Goal: Information Seeking & Learning: Find specific fact

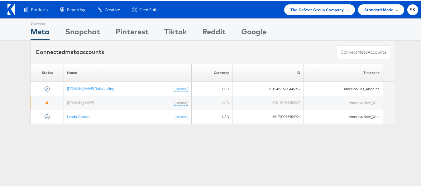
click at [126, 133] on div "Showing Meta Showing Snapchat Showing Pinterest Showing Tiktok Showing Reddit S…" at bounding box center [212, 172] width 425 height 311
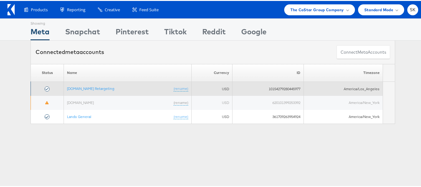
click at [99, 85] on td "Apartments.com Retargeting (rename)" at bounding box center [128, 88] width 128 height 14
click at [99, 86] on link "[DOMAIN_NAME] Retargeting" at bounding box center [90, 87] width 47 height 5
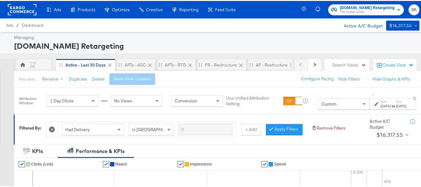
scroll to position [93, 0]
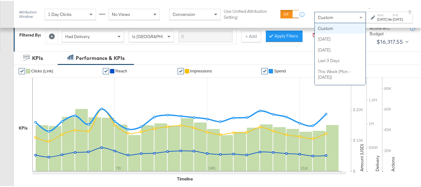
click at [315, 21] on div "Custom" at bounding box center [340, 16] width 51 height 11
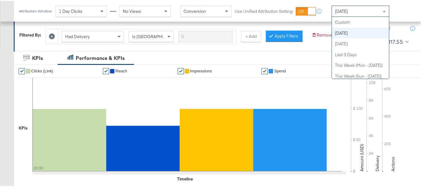
click at [345, 12] on span "[DATE]" at bounding box center [341, 10] width 13 height 6
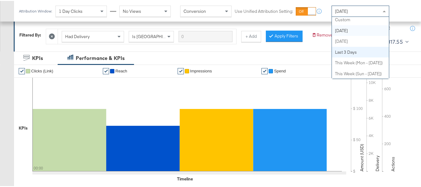
scroll to position [0, 0]
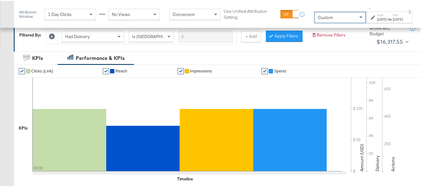
click at [377, 17] on div "Sep 1st 2025" at bounding box center [382, 18] width 10 height 5
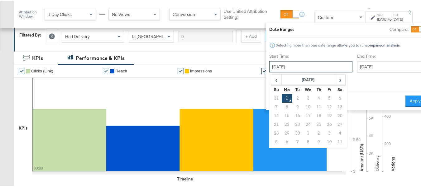
click at [299, 69] on input "September 1st 2025" at bounding box center [310, 65] width 83 height 11
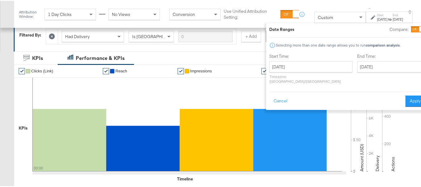
click at [309, 41] on div "Date Ranges Compare: Selecting more than one date range allows you to run compa…" at bounding box center [347, 65] width 156 height 80
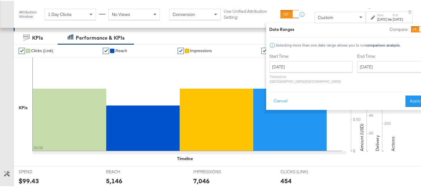
scroll to position [125, 0]
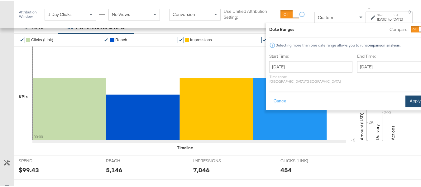
click at [405, 95] on button "Apply" at bounding box center [415, 99] width 20 height 11
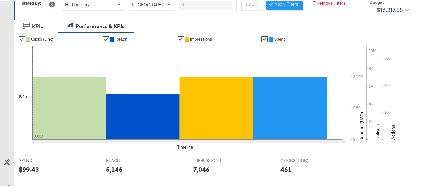
scroll to position [0, 0]
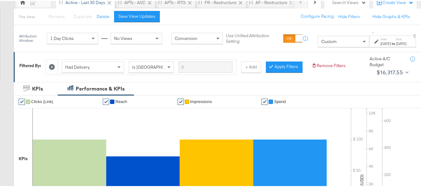
click at [380, 43] on div "Sep 1st 2025" at bounding box center [385, 42] width 10 height 5
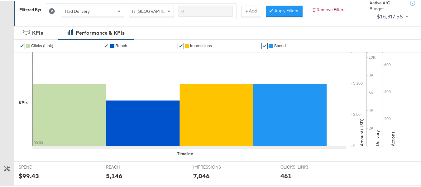
scroll to position [156, 0]
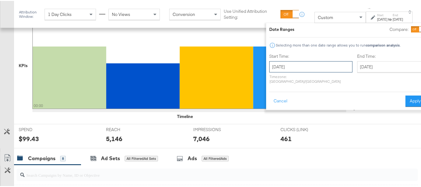
click at [296, 62] on input "September 1st 2025" at bounding box center [310, 65] width 83 height 11
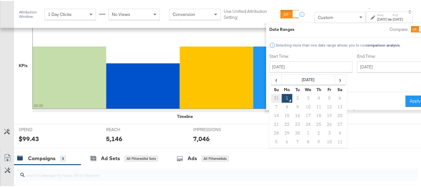
click at [271, 97] on td "31" at bounding box center [276, 97] width 11 height 9
type input "August 1st 2025"
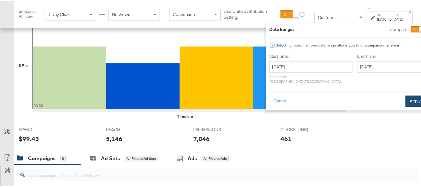
click at [408, 97] on button "Apply" at bounding box center [415, 99] width 20 height 11
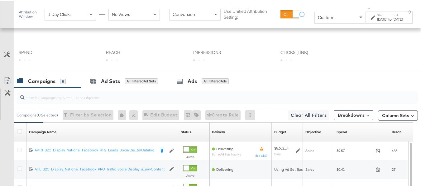
scroll to position [187, 0]
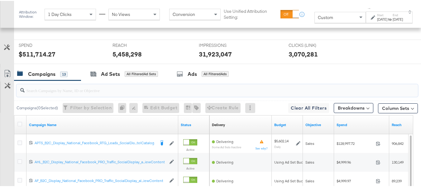
click at [42, 93] on input "search" at bounding box center [204, 87] width 358 height 12
paste input "APTS_B2C_Display_National_Facebook_RTG_Leads_SocialDisplay_alwayson_Retargeting…"
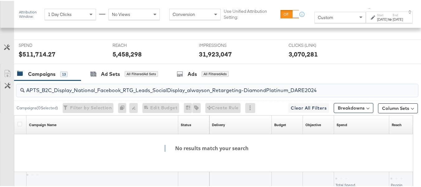
scroll to position [240, 0]
click at [72, 93] on input "APTS_B2C_Display_National_Facebook_RTG_Leads_SocialDisplay_alwayson_Retargeting…" at bounding box center [204, 87] width 358 height 12
paste input "ABCTest_Retargeting-DiamondPlatinum_DARECatalog"
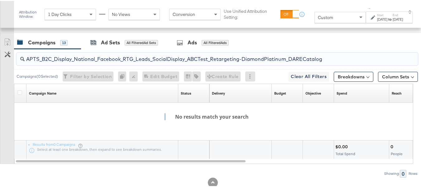
scroll to position [22, 0]
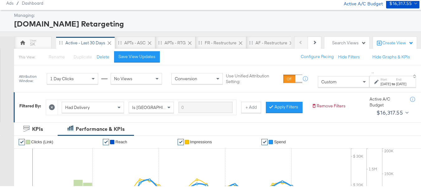
click at [53, 107] on icon at bounding box center [52, 106] width 6 height 6
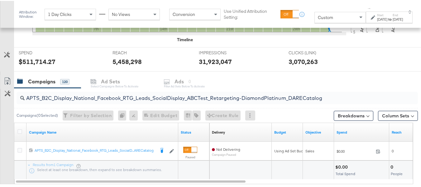
scroll to position [255, 0]
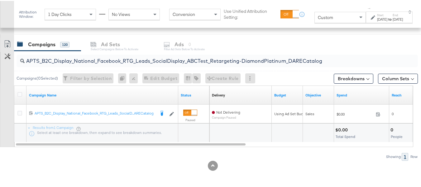
click at [93, 58] on input "APTS_B2C_Display_National_Facebook_RTG_Leads_SocialDisplay_ABCTest_Retargeting-…" at bounding box center [204, 57] width 358 height 12
paste input "alwayson_Retargeting-DiamondPlatinum_DARE2024"
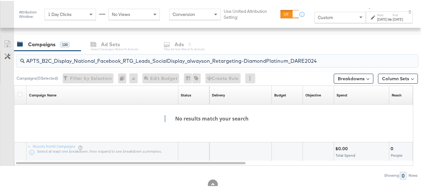
type input "APTS_B2C_Display_National_Facebook_RTG_Leads_SocialDisplay_alwayson_Retargeting…"
click at [377, 17] on div "Aug 1st 2025" at bounding box center [382, 18] width 10 height 5
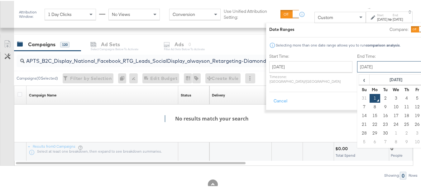
click at [357, 65] on input "September 1st 2025" at bounding box center [389, 65] width 65 height 11
click at [359, 95] on td "31" at bounding box center [364, 97] width 11 height 9
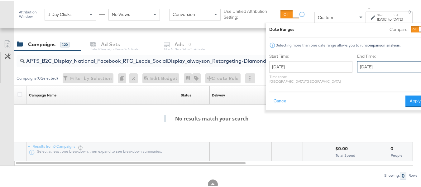
click at [366, 67] on input "August 1st 2025" at bounding box center [389, 65] width 65 height 11
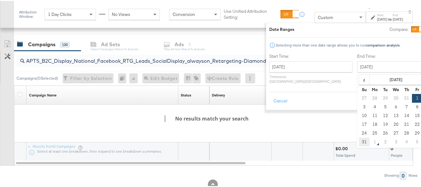
click at [359, 143] on td "31" at bounding box center [364, 140] width 11 height 9
type input "August 31st 2025"
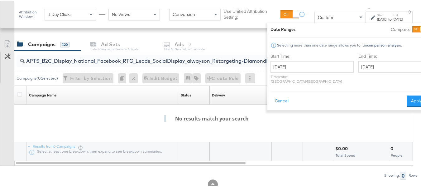
click at [406, 99] on button "Apply" at bounding box center [416, 99] width 20 height 11
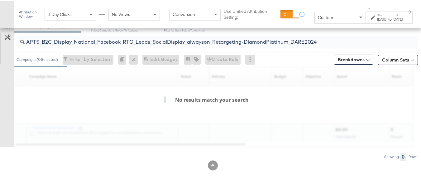
click at [105, 45] on input "APTS_B2C_Display_National_Facebook_RTG_Leads_SocialDisplay_alwayson_Retargeting…" at bounding box center [204, 38] width 358 height 12
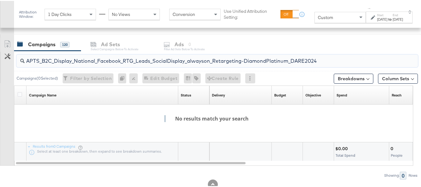
paste input "Retargeting_Diamond_HotelCatalog"
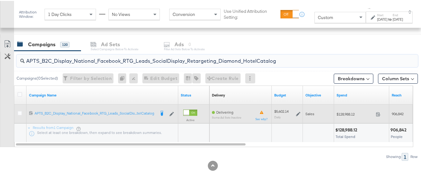
click at [335, 113] on div "$128,988.12 128988.12" at bounding box center [361, 113] width 55 height 10
copy div "$128,988.12"
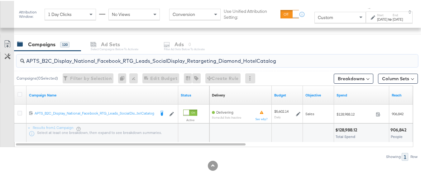
click at [82, 60] on input "APTS_B2C_Display_National_Facebook_RTG_Leads_SocialDisplay_Retargeting_Diamond_…" at bounding box center [204, 57] width 358 height 12
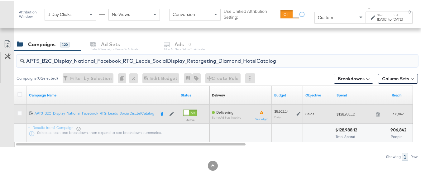
paste input "alwayson_Retargeting_DARE24_DiamondPlatinum"
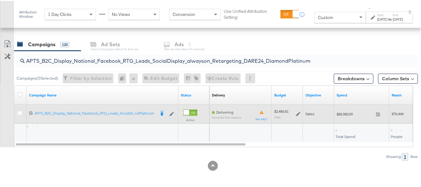
click at [343, 114] on span "$85,980.09" at bounding box center [354, 113] width 37 height 5
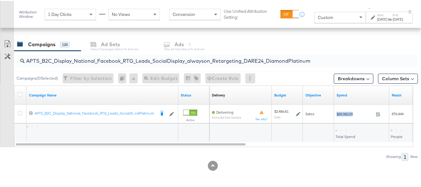
copy div "$85,980.09"
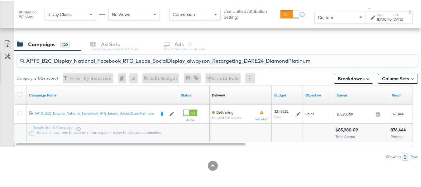
click at [93, 63] on input "APTS_B2C_Display_National_Facebook_RTG_Leads_SocialDisplay_alwayson_Retargeting…" at bounding box center [204, 57] width 358 height 12
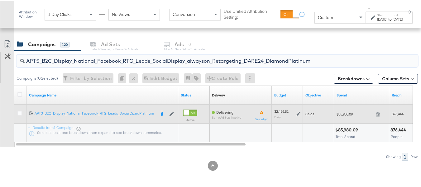
paste input "FR_B2C_Display_National_Facebook_RTG_Leads_SocialDisplay_alwayson_Retargeting_FR"
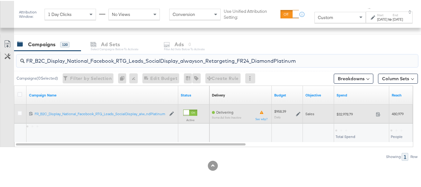
click at [345, 113] on span "$32,978.79" at bounding box center [354, 113] width 37 height 5
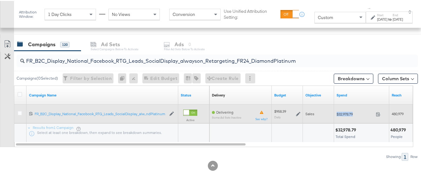
copy div "$32,978.79"
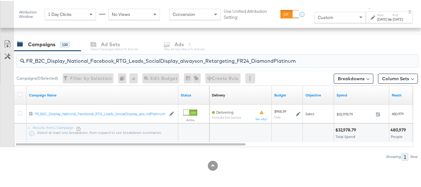
click at [97, 61] on input "FR_B2C_Display_National_Facebook_RTG_Leads_SocialDisplay_alwayson_Retargeting_F…" at bounding box center [204, 57] width 358 height 12
paste input "AF_B2C_Display_National_Facebook_RTG_Leads_SocialDisplay_alwayson_Retargeting_AF"
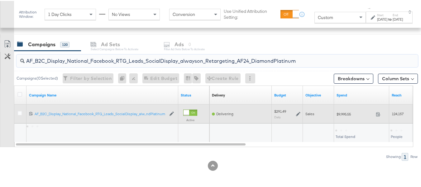
click at [347, 114] on span "$9,995.55" at bounding box center [354, 113] width 37 height 5
copy div "$9,995.55"
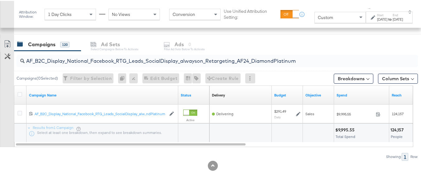
click at [83, 57] on input "AF_B2C_Display_National_Facebook_RTG_Leads_SocialDisplay_alwayson_Retargeting_A…" at bounding box center [204, 57] width 358 height 12
paste input "HL_B2C_Display_National_Facebook_RTG_Leads_SocialDisplay_alwayson_Retargeting_A…"
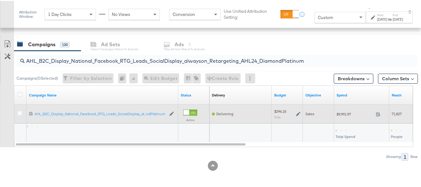
click at [345, 108] on div "$9,991.97 9991.97" at bounding box center [361, 113] width 55 height 10
copy div "$9,991.97"
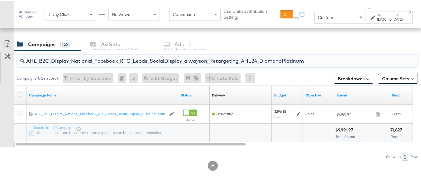
click at [84, 59] on input "AHL_B2C_Display_National_Facebook_RTG_Leads_SocialDisplay_alwayson_Retargeting_…" at bounding box center [204, 57] width 358 height 12
paste input "PTS_B2C_Display_National_Facebook_PRO_Traffic_SocialDisplay_alwayson_ASC_DARE24…"
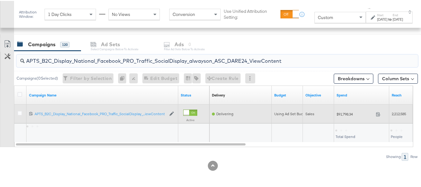
click at [344, 116] on div "$91,798.34 91798.34" at bounding box center [361, 113] width 55 height 10
copy div "$91,798.34"
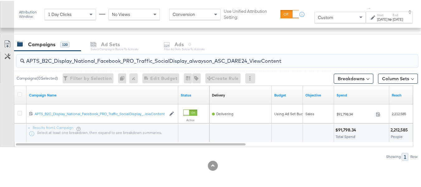
click at [83, 62] on input "APTS_B2C_Display_National_Facebook_PRO_Traffic_SocialDisplay_alwayson_ASC_DARE2…" at bounding box center [204, 57] width 358 height 12
paste input "Leads_SocialDisplay_alwayson_ASC_DARE24_Purchase"
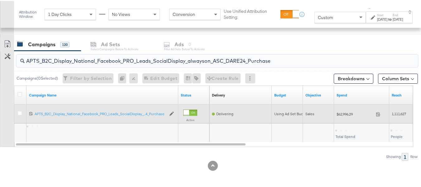
click at [342, 113] on span "$62,996.29" at bounding box center [354, 113] width 37 height 5
copy div "$62,996.29"
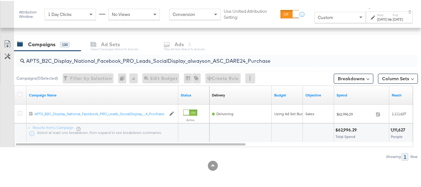
click at [90, 57] on input "APTS_B2C_Display_National_Facebook_PRO_Leads_SocialDisplay_alwayson_ASC_DARE24_…" at bounding box center [204, 57] width 358 height 12
paste input "F_B2C_Display_National_Facebook_PRO_Traffic_SocialDisplay_alwayson_ASC_AF24_Vie…"
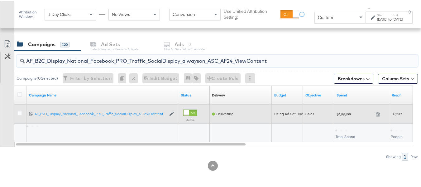
click at [338, 106] on div "$4,998.99 4998.99" at bounding box center [361, 112] width 55 height 19
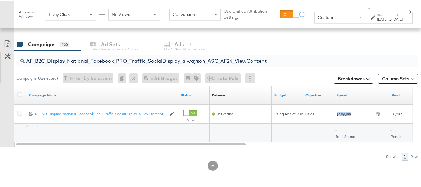
copy div "$4,998.99"
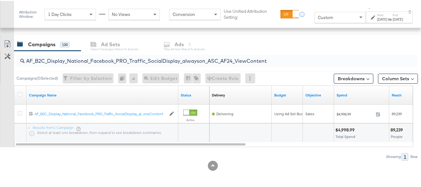
click at [109, 53] on input "AF_B2C_Display_National_Facebook_PRO_Traffic_SocialDisplay_alwayson_ASC_AF24_Vi…" at bounding box center [204, 57] width 358 height 12
paste input "FR_B2C_Display_National_Facebook_PRO_Traffic_SocialDisplay_alwayson_ASC_FR"
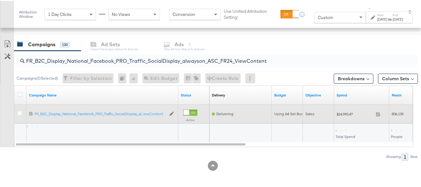
click at [342, 115] on div "$24,993.47 24993.47" at bounding box center [361, 113] width 55 height 10
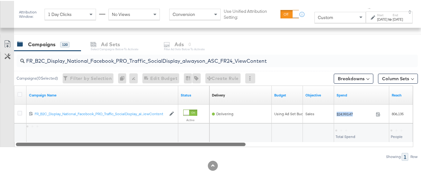
copy div "$24,993.47"
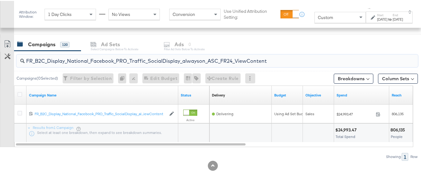
click at [108, 58] on input "FR_B2C_Display_National_Facebook_PRO_Traffic_SocialDisplay_alwayson_ASC_FR24_Vi…" at bounding box center [204, 57] width 358 height 12
paste input "AHL_B2C_Display_National_Facebook_PRO_Traffic_SocialDisplay_alwayson_ASC_AHL"
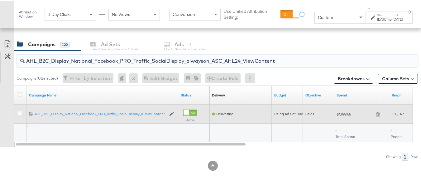
type input "AHL_B2C_Display_National_Facebook_PRO_Traffic_SocialDisplay_alwayson_ASC_AHL24_…"
click at [344, 113] on span "$4,999.55" at bounding box center [354, 113] width 37 height 5
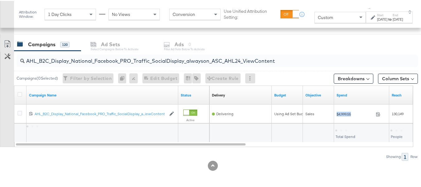
copy div "$4,999.55"
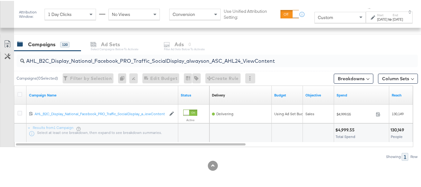
click at [327, 172] on div "KPIs Performance & KPIs Customize KPIs ✔ Clicks (Link) ✔ Reach ✔ Impressions ✔ …" at bounding box center [212, 30] width 425 height 312
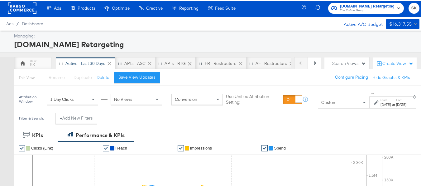
scroll to position [0, 0]
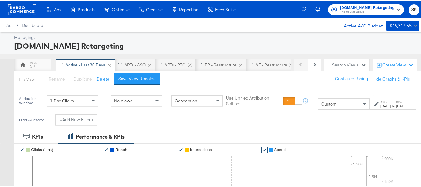
click at [357, 11] on span "The CoStar Group" at bounding box center [367, 11] width 54 height 5
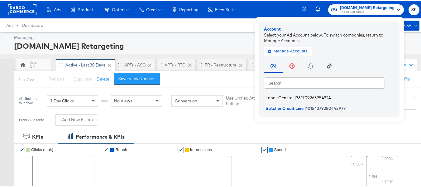
click at [290, 97] on li "Lands General | 361709263954924" at bounding box center [331, 96] width 134 height 9
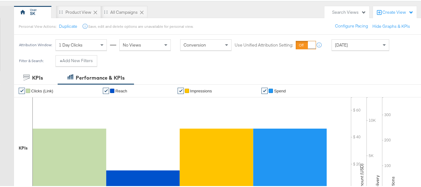
scroll to position [62, 0]
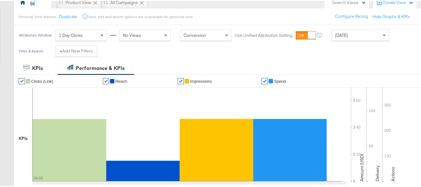
click at [356, 40] on div "Today" at bounding box center [360, 34] width 58 height 11
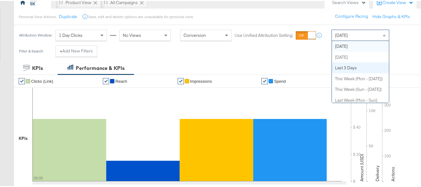
scroll to position [0, 0]
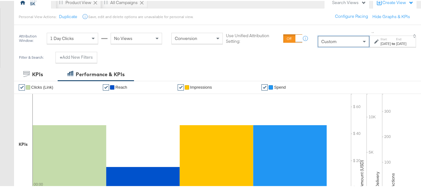
click at [391, 45] on strong "to" at bounding box center [393, 42] width 5 height 5
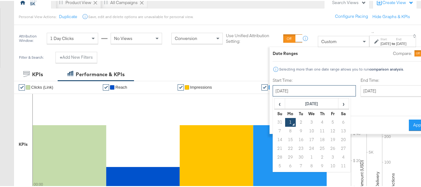
click at [295, 90] on input "September 1st 2025" at bounding box center [313, 89] width 83 height 11
click at [274, 121] on td "31" at bounding box center [279, 121] width 11 height 9
type input "August 1st 2025"
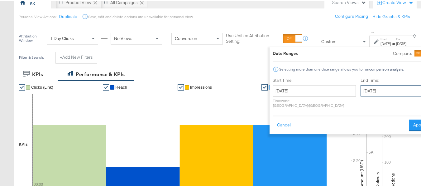
click at [360, 89] on input "September 1st 2025" at bounding box center [392, 89] width 65 height 11
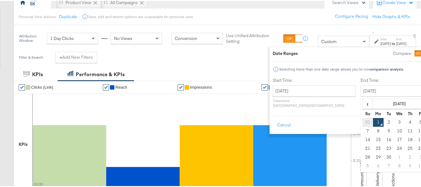
click at [362, 121] on td "31" at bounding box center [367, 121] width 11 height 9
click at [372, 91] on input "August 1st 2025" at bounding box center [392, 89] width 65 height 11
click at [362, 165] on td "31" at bounding box center [367, 164] width 11 height 9
type input "August 31st 2025"
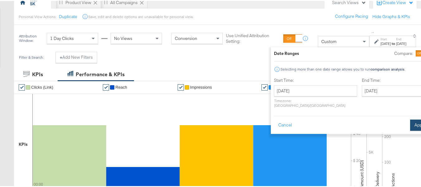
click at [410, 122] on button "Apply" at bounding box center [420, 123] width 20 height 11
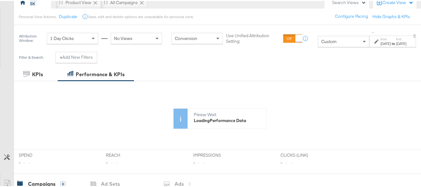
scroll to position [218, 0]
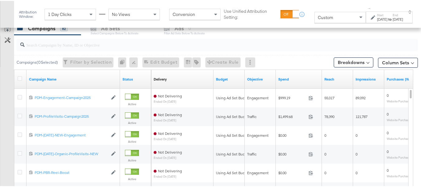
click at [53, 45] on input "search" at bounding box center [204, 41] width 358 height 12
paste input "B2C_LAND_KC_RT_Sig_24"
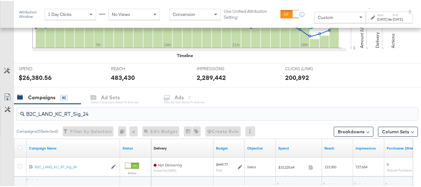
scroll to position [255, 0]
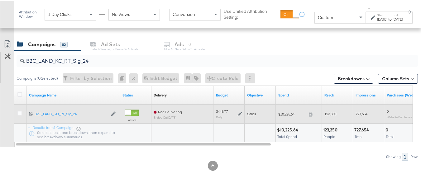
click at [287, 116] on div "$10,225.64 10225.64" at bounding box center [299, 113] width 46 height 10
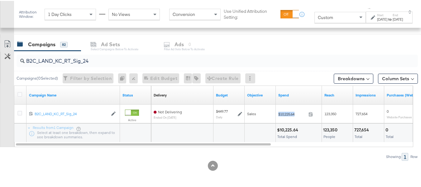
copy div "$10,225.64"
click at [74, 54] on input "B2C_LAND_KC_RT_Sig_24" at bounding box center [204, 57] width 358 height 12
paste input "Prem"
click at [67, 65] on div "B2C_LAND_KC_RT_Prem_24" at bounding box center [217, 60] width 401 height 12
click at [68, 61] on input "B2C_LAND_KC_RT_Prem_24" at bounding box center [204, 57] width 358 height 12
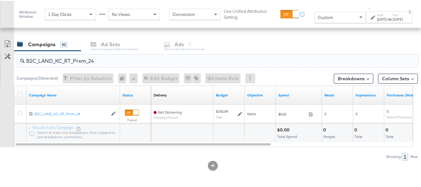
paste input "and_KC_RT_upgr"
click at [113, 59] on input "B2C_Land_KC_RT_upgr" at bounding box center [204, 57] width 358 height 12
paste input "B_Ecommerce_KC_Retargeting_LW&LOA_Traffic"
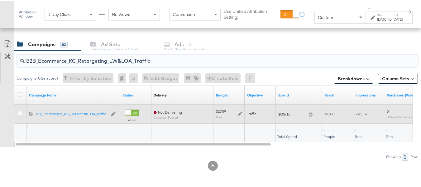
click at [285, 112] on span "$506.16" at bounding box center [292, 113] width 28 height 5
copy div "$506.16"
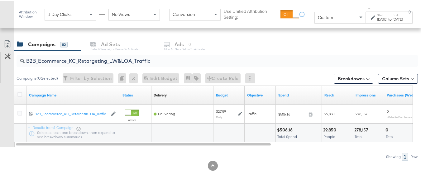
click at [95, 60] on input "B2B_Ecommerce_KC_Retargeting_LW&LOA_Traffic" at bounding box center [204, 57] width 358 height 12
paste input "KC_Retargeting_Prospects & Clients_Conversions"
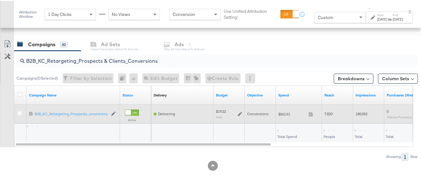
click at [282, 111] on span "$501.91" at bounding box center [292, 113] width 28 height 5
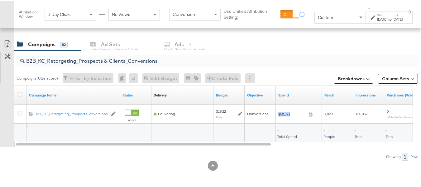
copy div "$501.91"
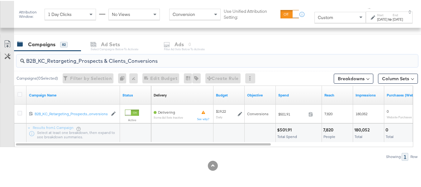
click at [61, 58] on input "B2B_KC_Retargeting_Prospects & Clients_Conversions" at bounding box center [204, 57] width 358 height 12
paste input "C_LAND_KC_Pros_Sig"
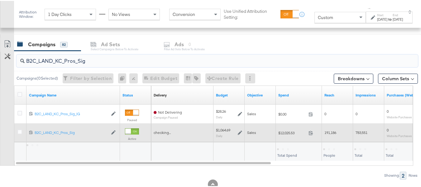
type input "B2C_LAND_KC_Pros_Sig"
click at [287, 128] on div "$12,025.53 12025.53" at bounding box center [299, 132] width 46 height 10
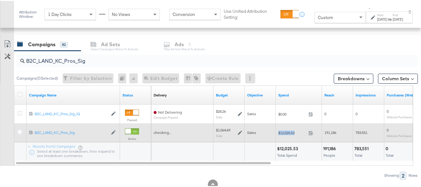
copy div "$12,025.53"
click at [282, 135] on div "$12,025.53 12025.53" at bounding box center [299, 132] width 46 height 10
click at [288, 134] on div "$12,025.53 12025.53" at bounding box center [299, 132] width 46 height 10
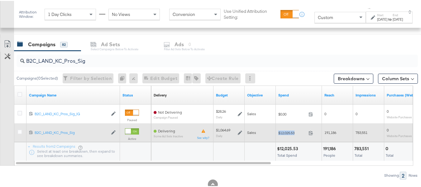
copy div "$12,025.53"
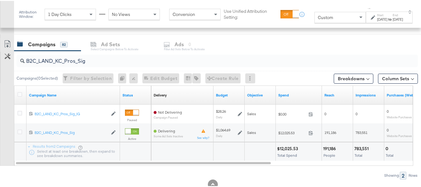
click at [252, 149] on div at bounding box center [261, 150] width 26 height 6
click at [377, 17] on div "Aug 1st 2025" at bounding box center [382, 18] width 10 height 5
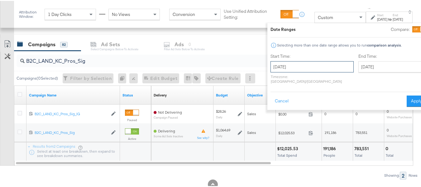
click at [296, 69] on input "August 1st 2025" at bounding box center [311, 65] width 83 height 11
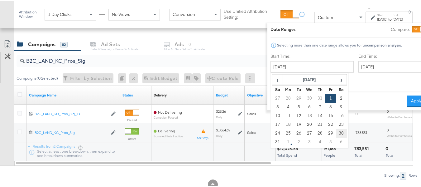
click at [336, 133] on td "30" at bounding box center [341, 132] width 11 height 9
type input "August 30th 2025"
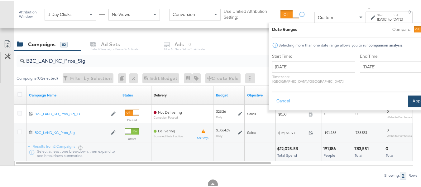
click at [410, 90] on div "Cancel Apply" at bounding box center [350, 97] width 156 height 15
click at [408, 94] on button "Apply" at bounding box center [418, 99] width 20 height 11
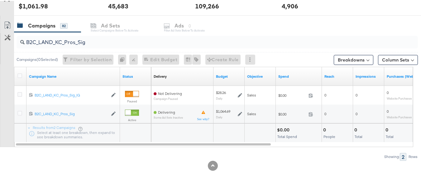
scroll to position [0, 0]
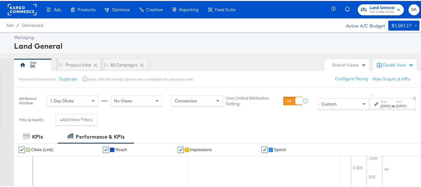
click at [22, 8] on rect at bounding box center [22, 8] width 29 height 11
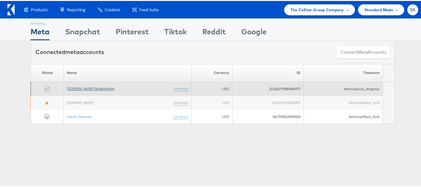
click at [91, 88] on link "[DOMAIN_NAME] Retargeting" at bounding box center [90, 87] width 47 height 5
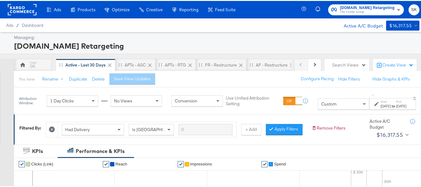
click at [324, 96] on div "Custom ↑ Start: [DATE] to End: [DATE]" at bounding box center [368, 99] width 100 height 17
click at [324, 103] on div "Custom" at bounding box center [343, 102] width 51 height 11
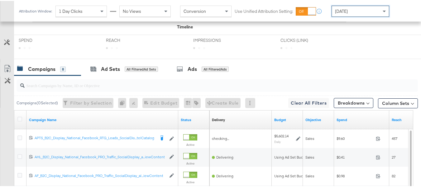
scroll to position [280, 0]
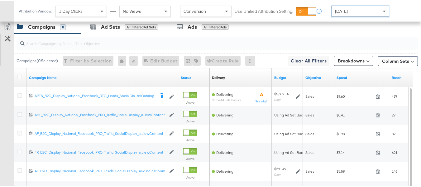
click at [86, 46] on input "search" at bounding box center [204, 40] width 358 height 12
paste input "APTS_B2C_Display_National_Facebook_RTG_Leads_SocialDisplay_Retargeting_Diamond_…"
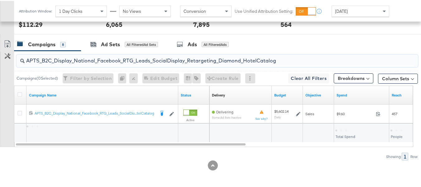
scroll to position [272, 0]
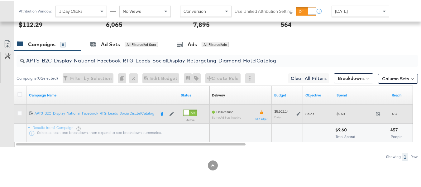
click at [339, 112] on span "$9.60" at bounding box center [354, 112] width 37 height 5
copy div "$9.60"
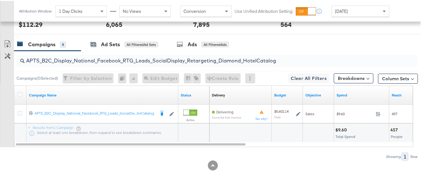
click at [85, 63] on input "APTS_B2C_Display_National_Facebook_RTG_Leads_SocialDisplay_Retargeting_Diamond_…" at bounding box center [204, 57] width 358 height 12
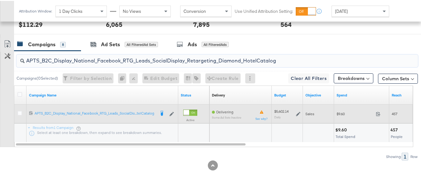
paste input "alwayson_Retargeting_DARE24_DiamondPlatinum"
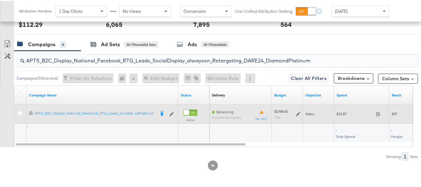
click at [341, 113] on span "$15.87" at bounding box center [354, 112] width 37 height 5
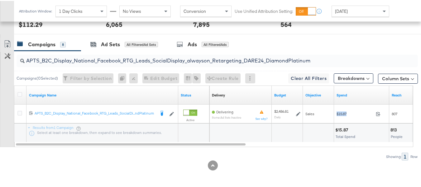
copy div "$15.87"
click at [83, 60] on input "APTS_B2C_Display_National_Facebook_RTG_Leads_SocialDisplay_alwayson_Retargeting…" at bounding box center [204, 57] width 358 height 12
paste input "FR_B2C_Display_National_Facebook_RTG_Leads_SocialDisplay_alwayson_Retargeting_FR"
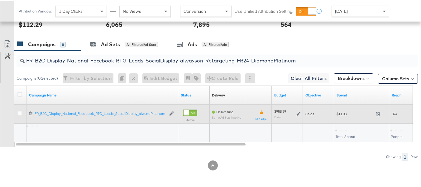
click at [337, 110] on div "$11.08 11.08" at bounding box center [361, 113] width 55 height 10
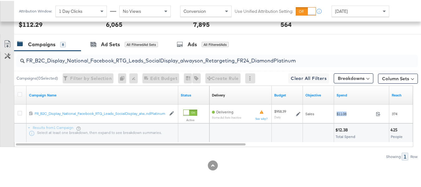
copy div "$11.08"
click at [89, 59] on input "FR_B2C_Display_National_Facebook_RTG_Leads_SocialDisplay_alwayson_Retargeting_F…" at bounding box center [204, 57] width 358 height 12
paste input "AF_B2C_Display_National_Facebook_RTG_Leads_SocialDisplay_alwayson_Retargeting_AF"
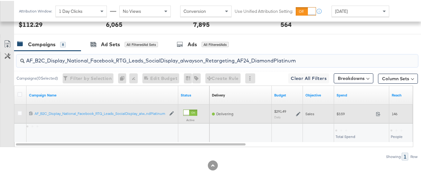
click at [339, 111] on span "$3.59" at bounding box center [354, 112] width 37 height 5
copy div "$3.59"
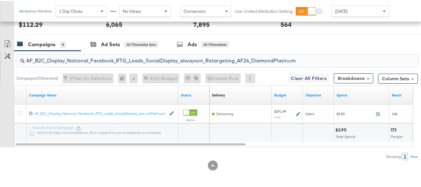
click at [70, 59] on input "AF_B2C_Display_National_Facebook_RTG_Leads_SocialDisplay_alwayson_Retargeting_A…" at bounding box center [204, 57] width 358 height 12
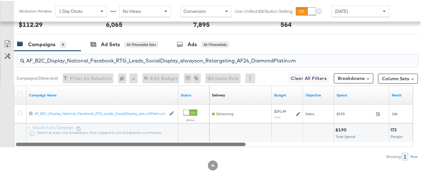
paste input "HL_B2C_Display_National_Facebook_RTG_Leads_SocialDisplay_alwayson_Retargeting_A…"
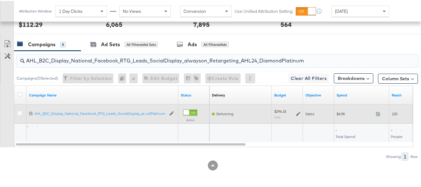
click at [343, 112] on span "$6.98" at bounding box center [354, 112] width 37 height 5
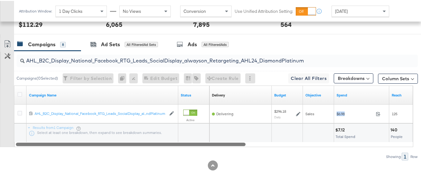
copy div "$6.98"
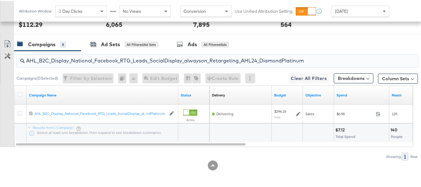
click at [74, 55] on input "AHL_B2C_Display_National_Facebook_RTG_Leads_SocialDisplay_alwayson_Retargeting_…" at bounding box center [204, 57] width 358 height 12
paste input "PTS_B2C_Display_National_Facebook_PRO_Traffic_SocialDisplay_alwayson_ASC_DARE24…"
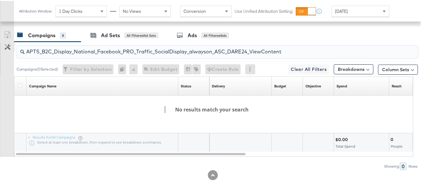
drag, startPoint x: 27, startPoint y: 59, endPoint x: 7, endPoint y: 58, distance: 19.6
click at [7, 58] on div "APTS_B2C_Display_National_Facebook_PRO_Traffic_SocialDisplay_alwayson_ASC_DARE2…" at bounding box center [209, 105] width 418 height 128
click at [355, 12] on div "[DATE]" at bounding box center [360, 10] width 57 height 11
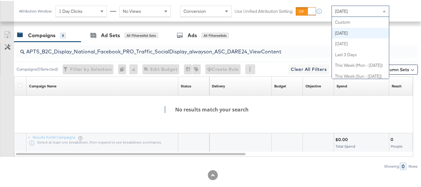
scroll to position [11, 0]
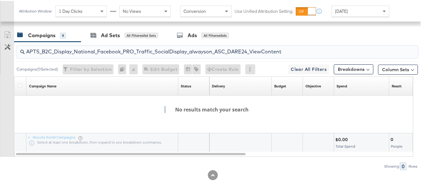
click at [97, 54] on input "APTS_B2C_Display_National_Facebook_PRO_Traffic_SocialDisplay_alwayson_ASC_DARE2…" at bounding box center [204, 48] width 358 height 12
paste input "Leads_SocialDisplay_alwayson_ASC_DARE24_Purchase"
click at [73, 54] on input "APTS_B2C_Display_National_Facebook_PRO_Leads_SocialDisplay_alwayson_ASC_DARE24_…" at bounding box center [204, 48] width 358 height 12
paste input "F_B2C_Display_National_Facebook_PRO_Traffic_SocialDisplay_alwayson_ASC_AF24_Vie…"
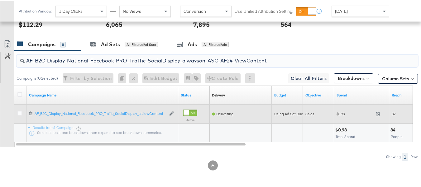
click at [337, 110] on div "$0.98 0.98" at bounding box center [361, 113] width 55 height 10
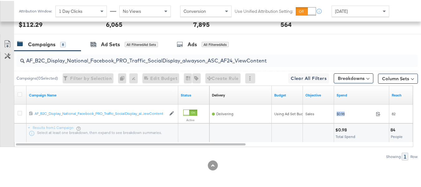
copy div "$0.98"
click at [73, 56] on input "AF_B2C_Display_National_Facebook_PRO_Traffic_SocialDisplay_alwayson_ASC_AF24_Vi…" at bounding box center [204, 57] width 358 height 12
paste input "FR_B2C_Display_National_Facebook_PRO_Traffic_SocialDisplay_alwayson_ASC_FR"
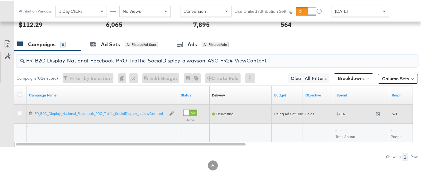
click at [340, 113] on span "$7.14" at bounding box center [354, 112] width 37 height 5
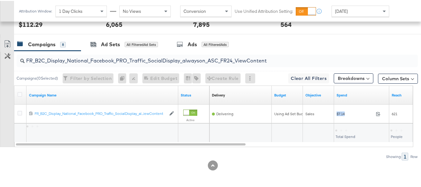
copy div "$7.14"
click at [104, 59] on input "FR_B2C_Display_National_Facebook_PRO_Traffic_SocialDisplay_alwayson_ASC_FR24_Vi…" at bounding box center [204, 57] width 358 height 12
paste input "AHL_B2C_Display_National_Facebook_PRO_Traffic_SocialDisplay_alwayson_ASC_AHL"
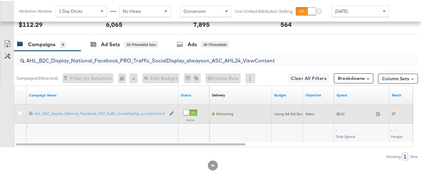
click at [335, 112] on div "$0.41 0.41" at bounding box center [361, 113] width 55 height 10
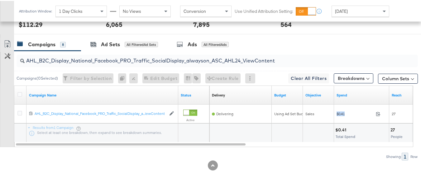
copy div "$0.41"
click at [78, 56] on input "AHL_B2C_Display_National_Facebook_PRO_Traffic_SocialDisplay_alwayson_ASC_AHL24_…" at bounding box center [204, 57] width 358 height 12
paste input "PTS_B2C_Display_National_Facebook_RTG_Leads_SocialDisplay_Retargeting_Diamond_H…"
type input "APTS_B2C_Display_National_Facebook_RTG_Leads_SocialDisplay_Retargeting_Diamond_…"
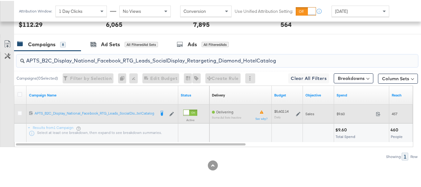
click at [299, 112] on icon at bounding box center [298, 113] width 4 height 4
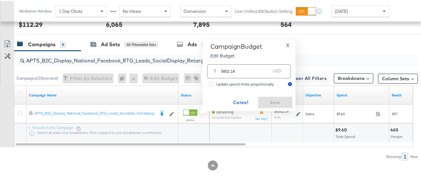
click at [237, 67] on input "5602.14" at bounding box center [245, 67] width 49 height 13
paste input "$4,228.56"
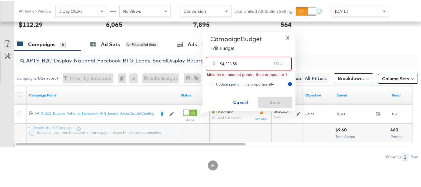
drag, startPoint x: 221, startPoint y: 63, endPoint x: 228, endPoint y: 63, distance: 7.2
click at [204, 62] on div "Campaign Budget Edit Budget X $ $4,228.56 USD Must be an amount greater than or…" at bounding box center [248, 70] width 93 height 79
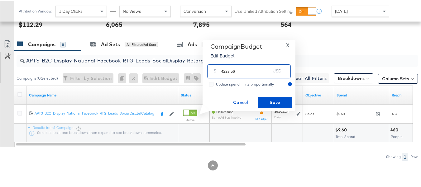
drag, startPoint x: 253, startPoint y: 68, endPoint x: 268, endPoint y: 93, distance: 28.9
click at [253, 68] on input "4228.56" at bounding box center [245, 67] width 49 height 13
type input "4228.56"
click at [272, 99] on span "Save" at bounding box center [274, 101] width 29 height 8
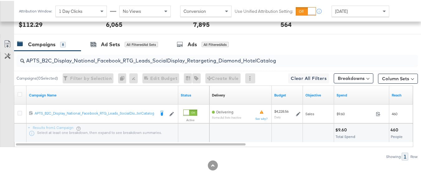
click at [97, 57] on input "APTS_B2C_Display_National_Facebook_RTG_Leads_SocialDisplay_Retargeting_Diamond_…" at bounding box center [204, 57] width 358 height 12
paste input "alwayson_Retargeting_DARE24_DiamondPlatinum"
type input "APTS_B2C_Display_National_Facebook_RTG_Leads_SocialDisplay_alwayson_Retargeting…"
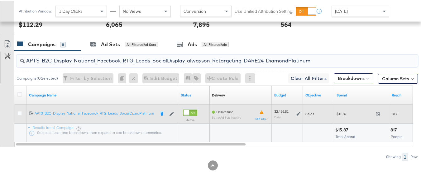
click at [297, 113] on icon at bounding box center [298, 113] width 4 height 4
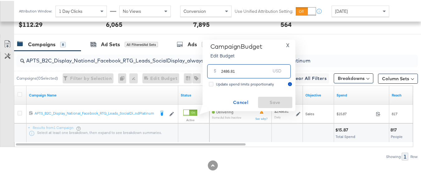
click at [252, 69] on input "2486.81" at bounding box center [245, 67] width 49 height 13
paste input "$2,823.27"
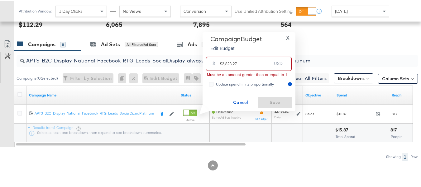
drag, startPoint x: 221, startPoint y: 63, endPoint x: 199, endPoint y: 62, distance: 22.7
click at [200, 62] on div "Campaign Budget Edit Budget X $ $2,823.27 USD Must be an amount greater than or…" at bounding box center [246, 70] width 97 height 79
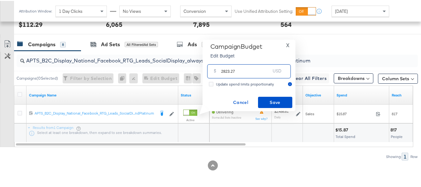
click at [248, 69] on input "2823.27" at bounding box center [245, 67] width 49 height 13
type input "2823.27"
click at [273, 97] on span "Save" at bounding box center [274, 101] width 29 height 8
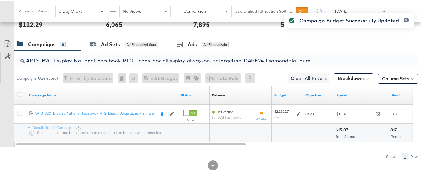
click at [82, 57] on input "APTS_B2C_Display_National_Facebook_RTG_Leads_SocialDisplay_alwayson_Retargeting…" at bounding box center [204, 57] width 358 height 12
paste input "FR_B2C_Display_National_Facebook_RTG_Leads_SocialDisplay_alwayson_Retargeting_FR"
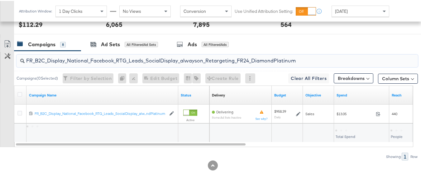
type input "FR_B2C_Display_National_Facebook_RTG_Leads_SocialDisplay_alwayson_Retargeting_F…"
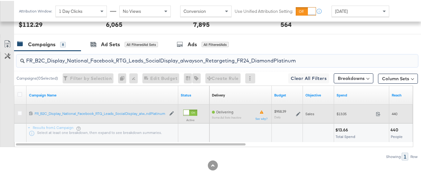
click at [296, 111] on icon at bounding box center [298, 113] width 4 height 4
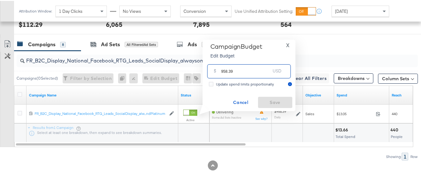
click at [256, 74] on input "958.39" at bounding box center [245, 67] width 49 height 13
paste input "$900.00"
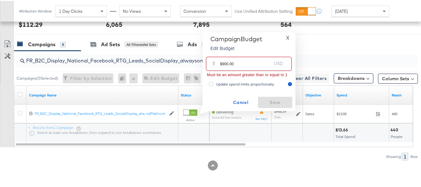
drag, startPoint x: 221, startPoint y: 62, endPoint x: 200, endPoint y: 62, distance: 21.8
click at [200, 62] on div "Campaign Budget Edit Budget X $ $900.00 USD Must be an amount greater than or e…" at bounding box center [246, 70] width 97 height 79
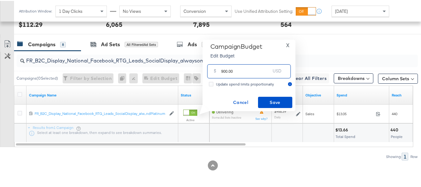
click at [258, 68] on input "900.00" at bounding box center [245, 67] width 49 height 13
type input "900.00"
click at [277, 102] on span "Save" at bounding box center [274, 101] width 29 height 8
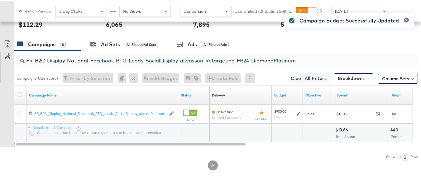
click at [85, 54] on input "FR_B2C_Display_National_Facebook_RTG_Leads_SocialDisplay_alwayson_Retargeting_F…" at bounding box center [204, 57] width 358 height 12
paste input "AF_B2C_Display_National_Facebook_RTG_Leads_SocialDisplay_alwayson_Retargeting_AF"
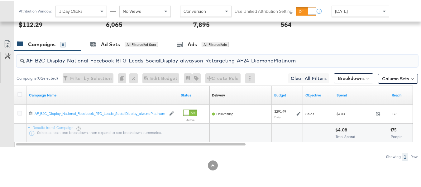
type input "AF_B2C_Display_National_Facebook_RTG_Leads_SocialDisplay_alwayson_Retargeting_A…"
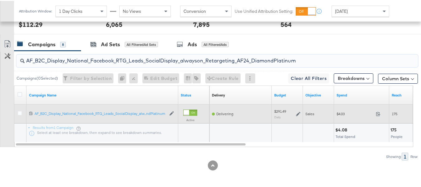
click at [298, 112] on icon at bounding box center [298, 113] width 4 height 4
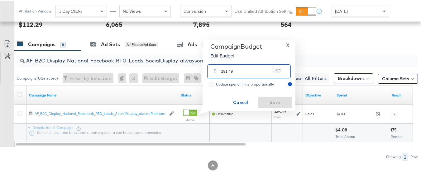
click at [261, 74] on input "291.49" at bounding box center [245, 67] width 49 height 13
paste input "$233.33"
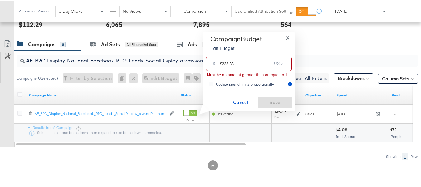
drag, startPoint x: 222, startPoint y: 60, endPoint x: 190, endPoint y: 61, distance: 32.1
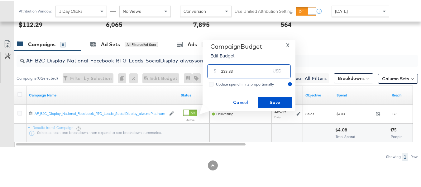
click at [251, 71] on input "233.33" at bounding box center [245, 67] width 49 height 13
type input "233.33"
click at [267, 95] on div "Campaign Budget Edit Budget X $ 233.33 USD Update spend limits proportionally C…" at bounding box center [249, 74] width 87 height 65
click at [267, 97] on span "Save" at bounding box center [274, 101] width 29 height 8
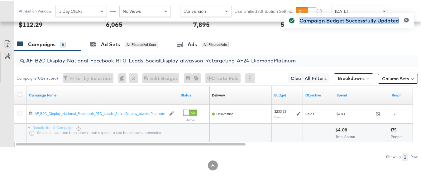
click at [281, 140] on div "Campaign Budget Successfully Updated" at bounding box center [348, 82] width 142 height 153
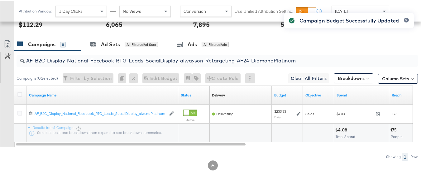
click at [101, 60] on input "AF_B2C_Display_National_Facebook_RTG_Leads_SocialDisplay_alwayson_Retargeting_A…" at bounding box center [204, 57] width 358 height 12
paste input "HL_B2C_Display_National_Facebook_RTG_Leads_SocialDisplay_alwayson_Retargeting_A…"
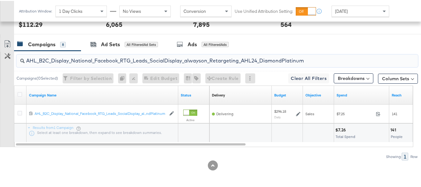
type input "AHL_B2C_Display_National_Facebook_RTG_Leads_SocialDisplay_alwayson_Retargeting_…"
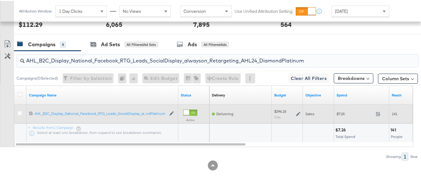
click at [297, 112] on icon at bounding box center [298, 113] width 4 height 4
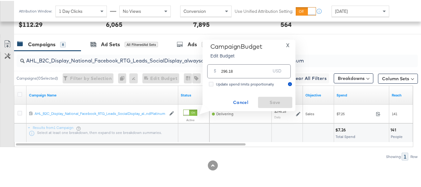
click at [253, 67] on input "296.18" at bounding box center [245, 67] width 49 height 13
paste input "$233.33"
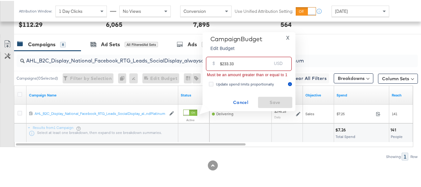
drag, startPoint x: 222, startPoint y: 63, endPoint x: 202, endPoint y: 63, distance: 19.9
click at [203, 63] on div "Campaign Budget Edit Budget X $ $233.33 USD Must be an amount greater than or e…" at bounding box center [248, 70] width 93 height 79
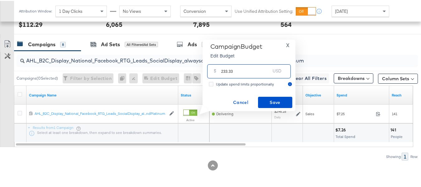
click at [253, 70] on input "233.33" at bounding box center [245, 67] width 49 height 13
type input "233.33"
click at [267, 100] on span "Save" at bounding box center [274, 101] width 29 height 8
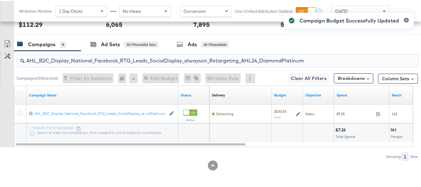
click at [88, 59] on input "AHL_B2C_Display_National_Facebook_RTG_Leads_SocialDisplay_alwayson_Retargeting_…" at bounding box center [204, 57] width 358 height 12
paste input "PTS_B2C_Display_National_Facebook_PRO_Traffic_SocialDisplay_alwayson_ASC_DARE24…"
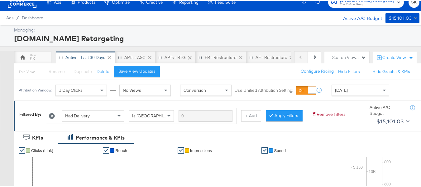
scroll to position [0, 0]
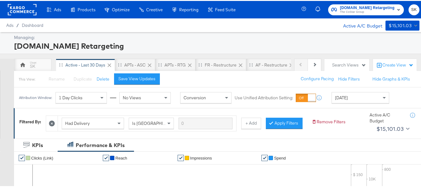
type input "APTS_B2C_Display_National_Facebook_PRO_Traffic_SocialDisplay_alwayson_ASC_DARE2…"
click at [54, 121] on icon at bounding box center [52, 122] width 6 height 6
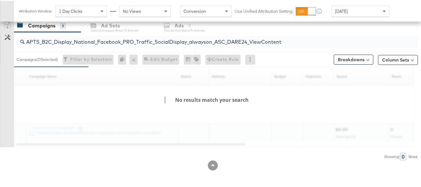
scroll to position [249, 0]
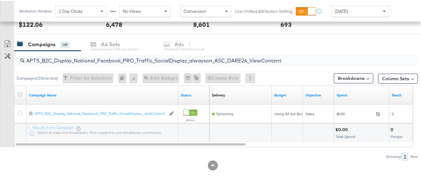
click at [21, 94] on icon at bounding box center [19, 93] width 5 height 5
click at [0, 0] on input "checkbox" at bounding box center [0, 0] width 0 height 0
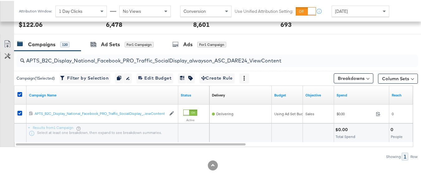
click at [131, 50] on div "APTS_B2C_Display_National_Facebook_PRO_Traffic_SocialDisplay_alwayson_ASC_DARE2…" at bounding box center [216, 60] width 404 height 20
click at [133, 44] on div "for 1 Campaign" at bounding box center [139, 44] width 29 height 6
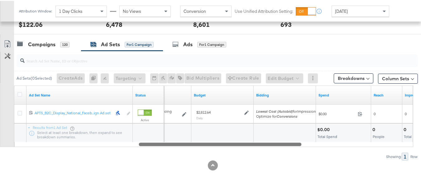
drag, startPoint x: 158, startPoint y: 144, endPoint x: 280, endPoint y: 151, distance: 122.9
click at [280, 151] on div "Ad Sets ( 0 Selected) Create Ads At least one ad set must be selected 0 Rename …" at bounding box center [209, 104] width 418 height 109
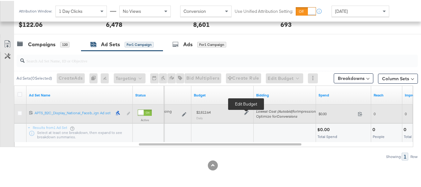
click at [246, 113] on icon at bounding box center [246, 111] width 4 height 4
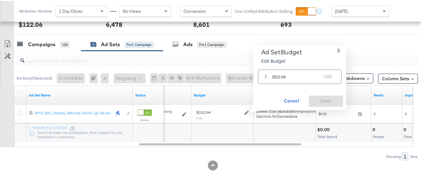
click at [293, 66] on div "$ 2812.64 USD" at bounding box center [299, 76] width 87 height 20
click at [293, 73] on input "2812.64" at bounding box center [296, 72] width 49 height 13
paste input "$2,468.83"
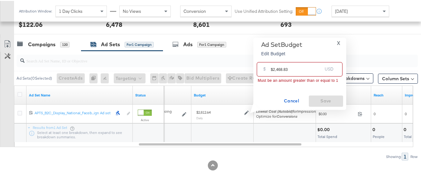
drag, startPoint x: 271, startPoint y: 67, endPoint x: 266, endPoint y: 68, distance: 5.1
click at [266, 68] on div "$ $2,468.83 USD" at bounding box center [300, 68] width 86 height 14
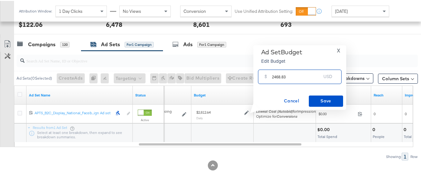
click at [300, 73] on input "2468.83" at bounding box center [296, 72] width 49 height 13
type input "2468.83"
click at [329, 102] on span "Save" at bounding box center [325, 100] width 29 height 8
click at [328, 126] on div "$0.00" at bounding box center [324, 129] width 14 height 6
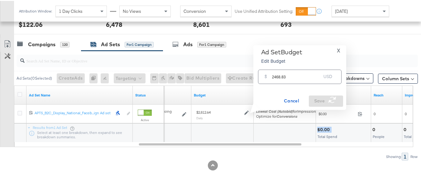
click at [328, 126] on div "$0.00" at bounding box center [324, 129] width 14 height 6
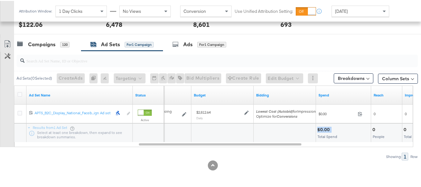
copy div "$0.00"
drag, startPoint x: 202, startPoint y: 134, endPoint x: 53, endPoint y: 69, distance: 162.4
click at [200, 134] on div at bounding box center [222, 131] width 62 height 19
click at [44, 46] on div "Campaigns" at bounding box center [41, 43] width 27 height 7
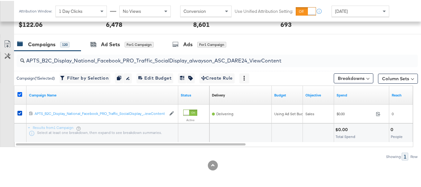
click at [19, 91] on icon at bounding box center [19, 93] width 5 height 5
click at [0, 0] on input "checkbox" at bounding box center [0, 0] width 0 height 0
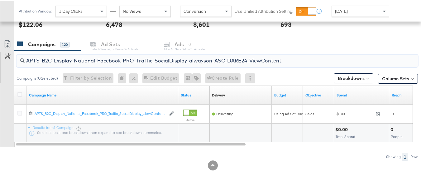
click at [78, 58] on input "APTS_B2C_Display_National_Facebook_PRO_Traffic_SocialDisplay_alwayson_ASC_DARE2…" at bounding box center [204, 57] width 358 height 12
paste input "Leads_SocialDisplay_alwayson_ASC_DARE24_Purchase"
type input "APTS_B2C_Display_National_Facebook_PRO_Leads_SocialDisplay_alwayson_ASC_DARE24_…"
click at [17, 92] on div at bounding box center [21, 93] width 12 height 11
click at [23, 92] on div at bounding box center [20, 94] width 7 height 6
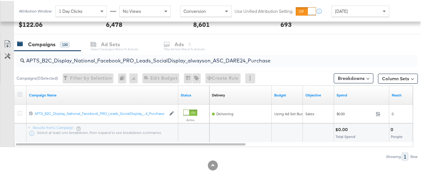
click at [20, 93] on icon at bounding box center [19, 93] width 5 height 5
click at [0, 0] on input "checkbox" at bounding box center [0, 0] width 0 height 0
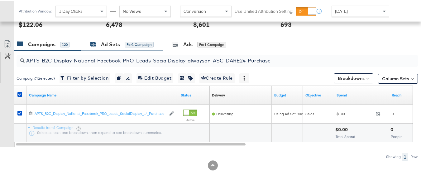
click at [95, 46] on div "Ad Sets for 1 Campaign" at bounding box center [121, 43] width 63 height 7
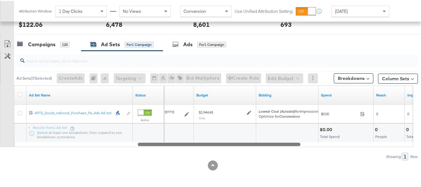
drag, startPoint x: 191, startPoint y: 142, endPoint x: 268, endPoint y: 130, distance: 77.1
click at [272, 140] on div "Ad Set Name Status Schedule Budget Bidding Spend Reach Impressions 120211987171…" at bounding box center [213, 114] width 399 height 61
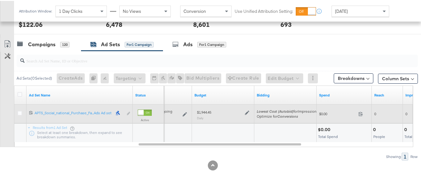
click at [247, 113] on icon at bounding box center [247, 111] width 4 height 4
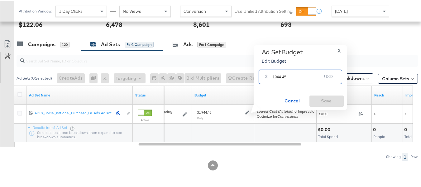
click at [298, 73] on input "1944.45" at bounding box center [296, 72] width 49 height 13
paste input "$1,954.40"
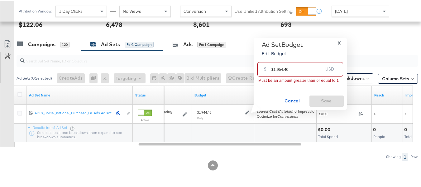
click at [273, 69] on input "$1,954.40" at bounding box center [296, 65] width 51 height 13
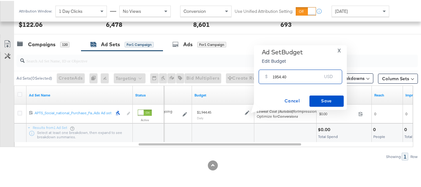
click at [298, 72] on input "1954.40" at bounding box center [296, 72] width 49 height 13
type input "1954.40"
click at [324, 102] on span "Save" at bounding box center [326, 100] width 29 height 8
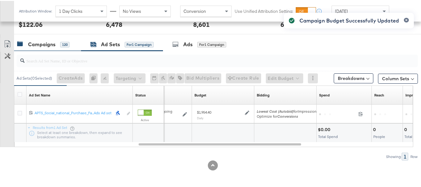
click at [46, 46] on div "Campaigns" at bounding box center [41, 43] width 27 height 7
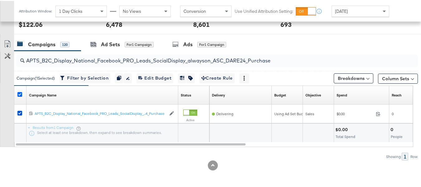
click at [20, 92] on icon at bounding box center [19, 93] width 5 height 5
click at [0, 0] on input "checkbox" at bounding box center [0, 0] width 0 height 0
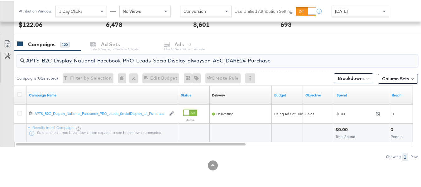
click at [72, 59] on input "APTS_B2C_Display_National_Facebook_PRO_Leads_SocialDisplay_alwayson_ASC_DARE24_…" at bounding box center [204, 57] width 358 height 12
paste input "F_B2C_Display_National_Facebook_PRO_Traffic_SocialDisplay_alwayson_ASC_AF24_Vie…"
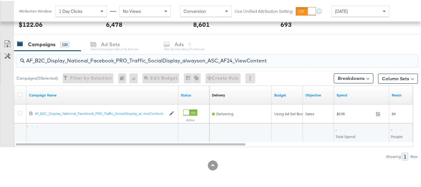
type input "AF_B2C_Display_National_Facebook_PRO_Traffic_SocialDisplay_alwayson_ASC_AF24_Vi…"
click at [19, 89] on div at bounding box center [21, 93] width 12 height 11
click at [19, 90] on div at bounding box center [21, 93] width 12 height 11
click at [19, 92] on icon at bounding box center [19, 93] width 5 height 5
click at [0, 0] on input "checkbox" at bounding box center [0, 0] width 0 height 0
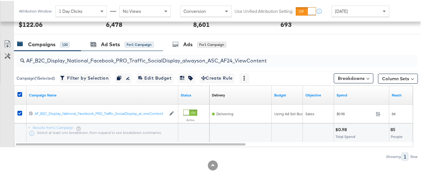
click at [87, 47] on div "Ad Sets for 1 Campaign" at bounding box center [122, 43] width 82 height 13
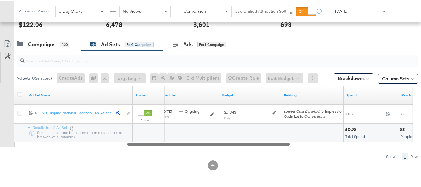
drag, startPoint x: 110, startPoint y: 143, endPoint x: 239, endPoint y: 144, distance: 129.6
click at [237, 145] on div at bounding box center [208, 142] width 163 height 5
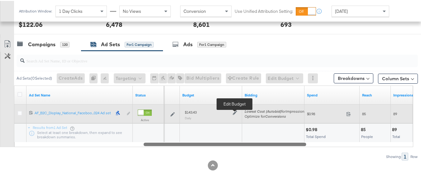
click at [235, 111] on icon at bounding box center [235, 111] width 4 height 4
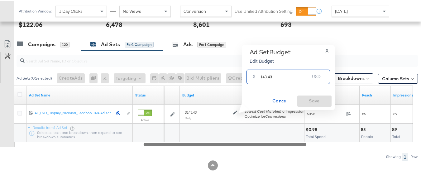
click at [285, 75] on input "143.43" at bounding box center [284, 72] width 49 height 13
paste input "$100.00"
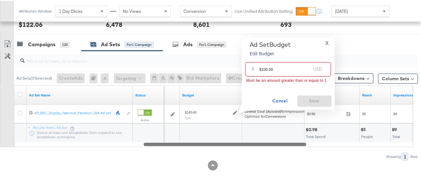
click at [260, 68] on input "$100.00" at bounding box center [284, 65] width 51 height 13
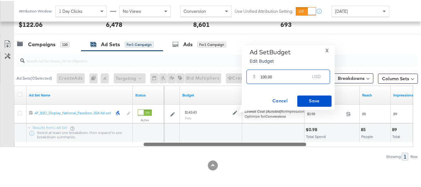
click at [289, 74] on input "100.00" at bounding box center [284, 72] width 49 height 13
type input "100.00"
click at [322, 100] on span "Save" at bounding box center [314, 100] width 29 height 8
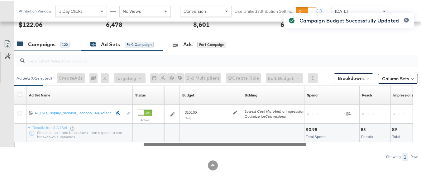
click at [36, 45] on div "Campaigns" at bounding box center [41, 43] width 27 height 7
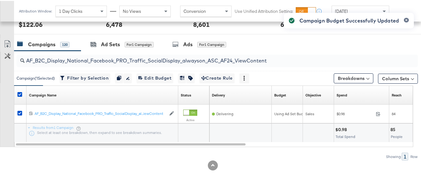
click at [17, 95] on div at bounding box center [21, 93] width 12 height 11
click at [20, 93] on icon at bounding box center [19, 93] width 5 height 5
click at [0, 0] on input "checkbox" at bounding box center [0, 0] width 0 height 0
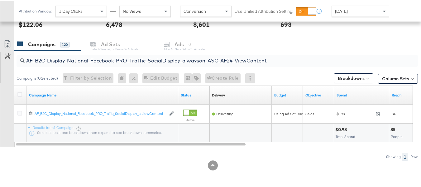
click at [77, 55] on input "AF_B2C_Display_National_Facebook_PRO_Traffic_SocialDisplay_alwayson_ASC_AF24_Vi…" at bounding box center [204, 57] width 358 height 12
paste input "FR_B2C_Display_National_Facebook_PRO_Traffic_SocialDisplay_alwayson_ASC_FR"
type input "FR_B2C_Display_National_Facebook_PRO_Traffic_SocialDisplay_alwayson_ASC_FR24_Vi…"
click at [20, 94] on icon at bounding box center [19, 93] width 5 height 5
click at [0, 0] on input "checkbox" at bounding box center [0, 0] width 0 height 0
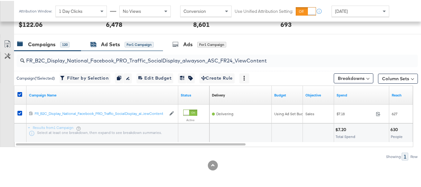
click at [100, 42] on div "Ad Sets for 1 Campaign" at bounding box center [121, 43] width 63 height 7
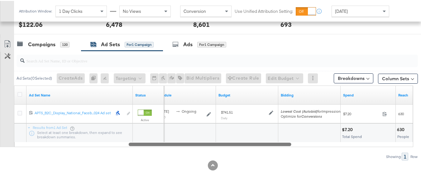
drag, startPoint x: 167, startPoint y: 145, endPoint x: 288, endPoint y: 128, distance: 122.3
click at [282, 140] on div "Ad Set Name Status Schedule Budget Bidding Spend Reach 120213369569020614 APTS_…" at bounding box center [213, 114] width 399 height 61
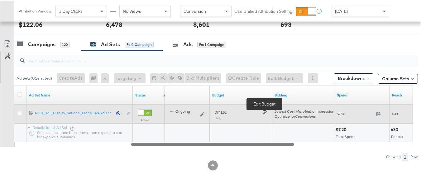
click at [264, 111] on icon at bounding box center [265, 111] width 4 height 4
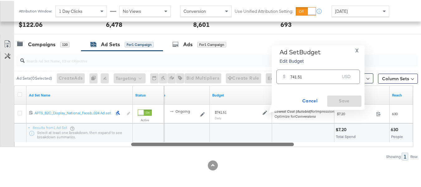
click at [316, 76] on input "741.51" at bounding box center [314, 72] width 49 height 13
paste input "$722.13"
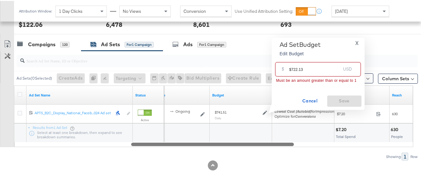
click at [290, 68] on input "$722.13" at bounding box center [314, 65] width 51 height 13
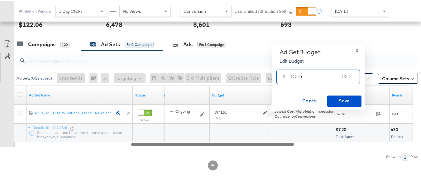
click at [314, 73] on input "722.13" at bounding box center [314, 72] width 49 height 13
type input "722.13"
click at [350, 106] on div "Ad Set Budget Edit Budget X $ 722.13 USD Cancel Save" at bounding box center [318, 76] width 93 height 64
click at [347, 101] on span "Save" at bounding box center [343, 100] width 29 height 8
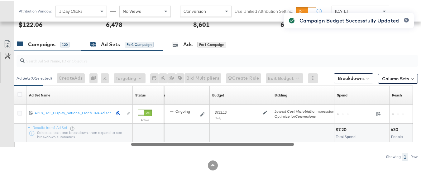
click at [65, 46] on div "120" at bounding box center [64, 44] width 9 height 6
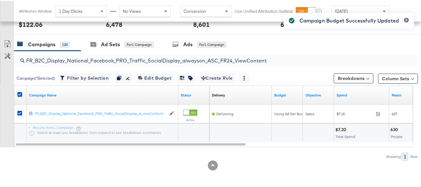
click at [20, 96] on div at bounding box center [20, 94] width 7 height 6
click at [20, 95] on icon at bounding box center [19, 93] width 5 height 5
click at [0, 0] on input "checkbox" at bounding box center [0, 0] width 0 height 0
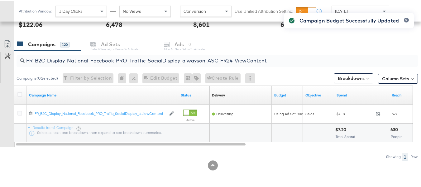
click at [65, 55] on input "FR_B2C_Display_National_Facebook_PRO_Traffic_SocialDisplay_alwayson_ASC_FR24_Vi…" at bounding box center [204, 57] width 358 height 12
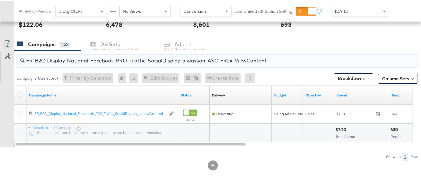
paste input "AHL_B2C_Display_National_Facebook_PRO_Traffic_SocialDisplay_alwayson_ASC_AHL"
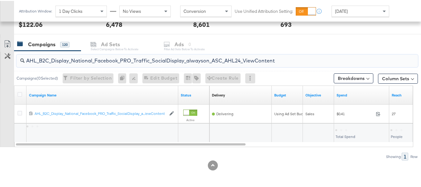
type input "AHL_B2C_Display_National_Facebook_PRO_Traffic_SocialDisplay_alwayson_ASC_AHL24_…"
click at [20, 89] on div at bounding box center [21, 93] width 12 height 11
click at [20, 92] on icon at bounding box center [19, 93] width 5 height 5
click at [0, 0] on input "checkbox" at bounding box center [0, 0] width 0 height 0
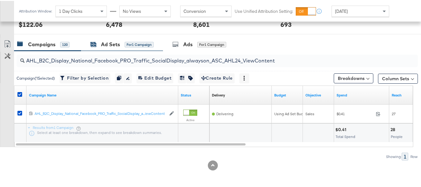
click at [110, 41] on div "Ad Sets" at bounding box center [110, 43] width 19 height 7
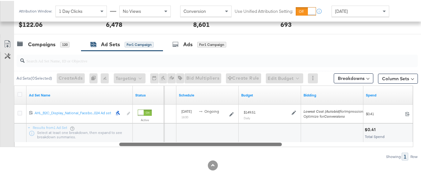
drag, startPoint x: 155, startPoint y: 144, endPoint x: 258, endPoint y: 142, distance: 103.4
click at [258, 142] on div at bounding box center [200, 142] width 163 height 5
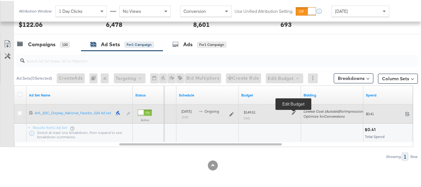
click at [294, 112] on icon at bounding box center [293, 111] width 4 height 4
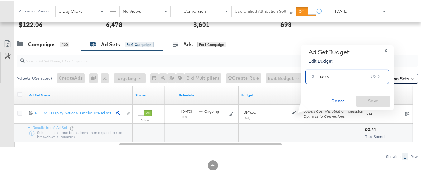
click at [328, 73] on input "149.51" at bounding box center [343, 72] width 49 height 13
paste input "$100.00"
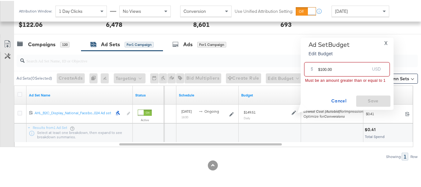
click at [319, 66] on input "$100.00" at bounding box center [343, 65] width 51 height 13
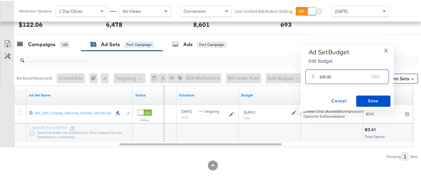
click at [348, 72] on input "100.00" at bounding box center [343, 72] width 49 height 13
type input "100.00"
click at [370, 92] on div "Ad Set Budget Edit Budget X $ 100.00 USD Cancel Save" at bounding box center [347, 76] width 87 height 58
click at [371, 97] on span "Save" at bounding box center [372, 100] width 29 height 8
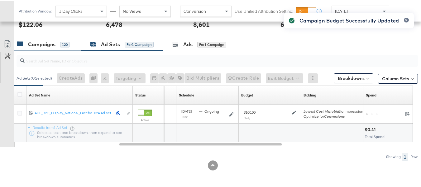
click at [40, 42] on div "Campaigns" at bounding box center [41, 43] width 27 height 7
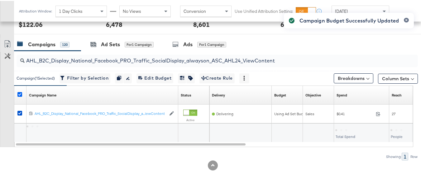
click at [21, 92] on icon at bounding box center [19, 93] width 5 height 5
click at [0, 0] on input "checkbox" at bounding box center [0, 0] width 0 height 0
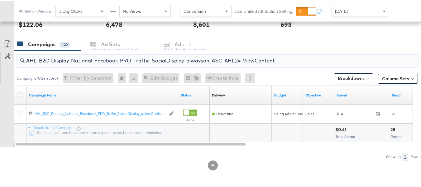
click at [56, 61] on input "AHL_B2C_Display_National_Facebook_PRO_Traffic_SocialDisplay_alwayson_ASC_AHL24_…" at bounding box center [204, 57] width 358 height 12
paste input "FR_B2C_Display_National_Facebook_PRO_Traffic_SocialDisplay_alwayson_ASC_FR"
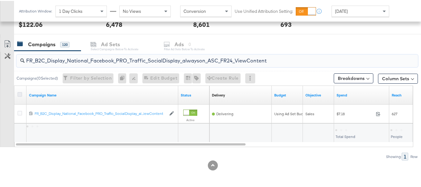
type input "FR_B2C_Display_National_Facebook_PRO_Traffic_SocialDisplay_alwayson_ASC_FR24_Vi…"
click at [19, 94] on icon at bounding box center [19, 93] width 5 height 5
click at [0, 0] on input "checkbox" at bounding box center [0, 0] width 0 height 0
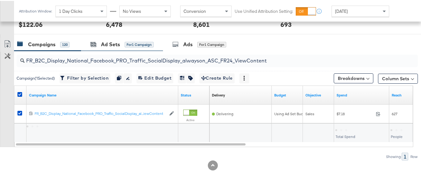
click at [118, 39] on div "Ad Sets for 1 Campaign" at bounding box center [122, 43] width 82 height 13
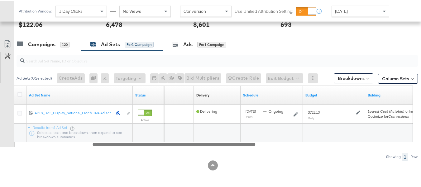
drag, startPoint x: 140, startPoint y: 142, endPoint x: 63, endPoint y: 138, distance: 77.6
click at [63, 138] on div "Ad Set Name Status Campaign Name Delivery Sorting Unavailable Schedule Budget B…" at bounding box center [213, 114] width 399 height 61
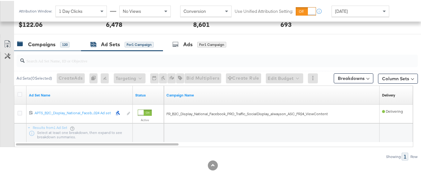
click at [40, 49] on div "Campaigns 120" at bounding box center [47, 43] width 67 height 13
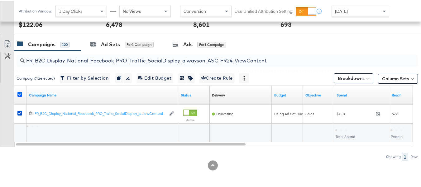
click at [21, 93] on icon at bounding box center [19, 93] width 5 height 5
click at [0, 0] on input "checkbox" at bounding box center [0, 0] width 0 height 0
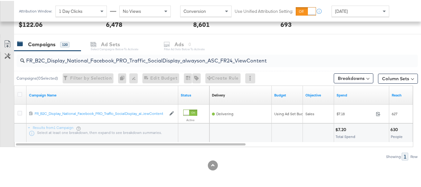
click at [166, 157] on div "Showing: 1 Row" at bounding box center [209, 155] width 418 height 8
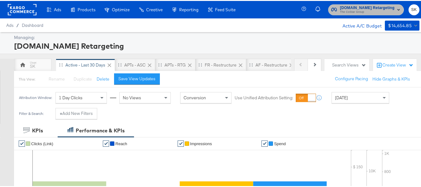
click at [350, 13] on span "The CoStar Group" at bounding box center [367, 11] width 54 height 5
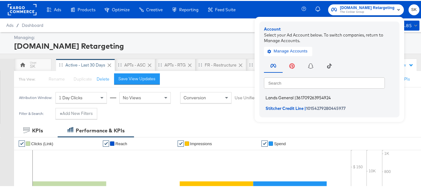
click at [282, 98] on span "Lands General" at bounding box center [279, 96] width 28 height 5
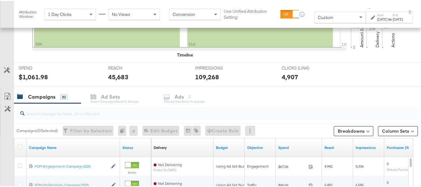
scroll to position [218, 0]
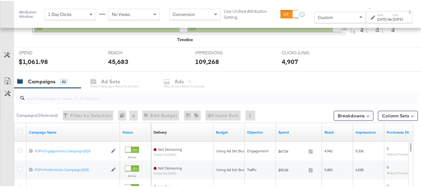
click at [81, 97] on input "search" at bounding box center [204, 94] width 358 height 12
paste input "B2C_LAND_KC_RT_Sig_24"
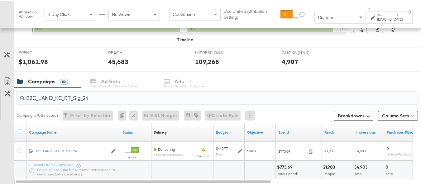
click at [326, 23] on div "Attribution Window: 1 Day Clicks No Views Conversion Use Unified Attribution Se…" at bounding box center [217, 13] width 407 height 27
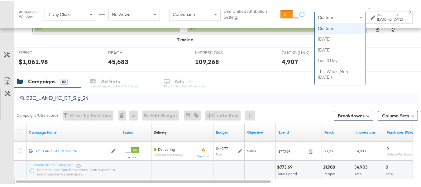
click at [318, 17] on div "Custom" at bounding box center [340, 16] width 51 height 11
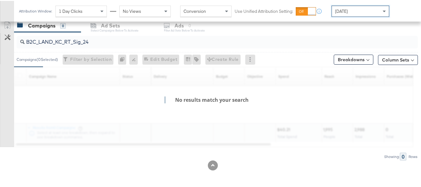
scroll to position [249, 0]
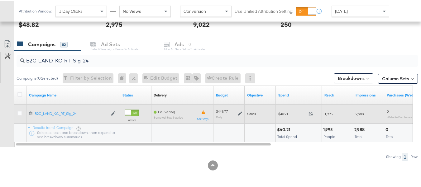
click at [286, 113] on span "$40.21" at bounding box center [292, 112] width 28 height 5
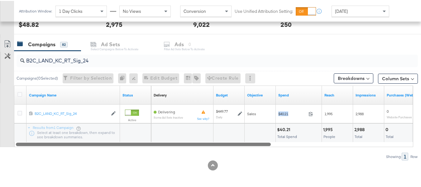
copy div "$40.21"
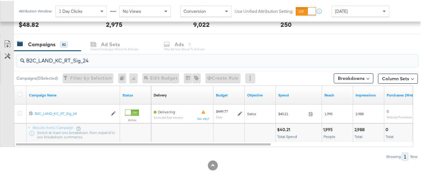
click at [73, 57] on input "B2C_LAND_KC_RT_Sig_24" at bounding box center [204, 57] width 358 height 12
paste input "B_Ecommerce_KC_Retargeting_LW&LOA_Traffic"
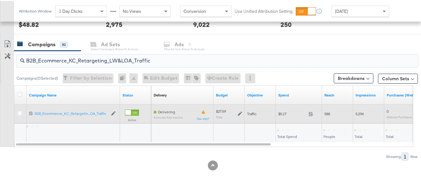
click at [285, 113] on span "$5.17" at bounding box center [292, 112] width 28 height 5
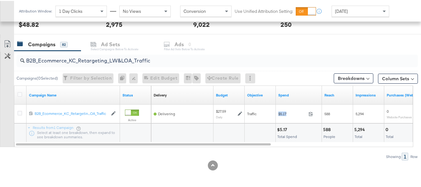
copy div "$5.17"
click at [108, 62] on input "B2B_Ecommerce_KC_Retargeting_LW&LOA_Traffic" at bounding box center [204, 57] width 358 height 12
paste input "KC_Retargeting_Prospects & Clients_Conversions"
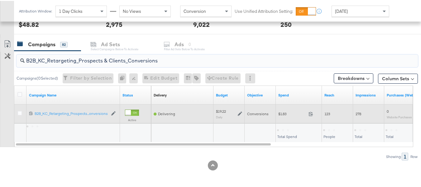
click at [277, 113] on div "$1.83 1.83" at bounding box center [299, 113] width 46 height 10
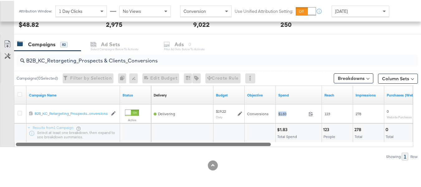
copy div "$1.83"
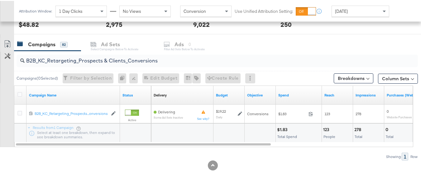
click at [111, 61] on input "B2B_KC_Retargeting_Prospects & Clients_Conversions" at bounding box center [204, 57] width 358 height 12
paste input "C_LAND_KC_Pros_Sig"
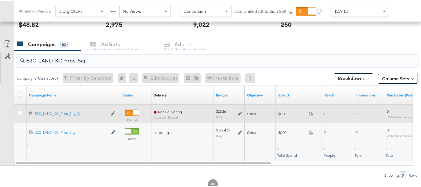
click at [280, 114] on span "$0.00" at bounding box center [292, 112] width 28 height 5
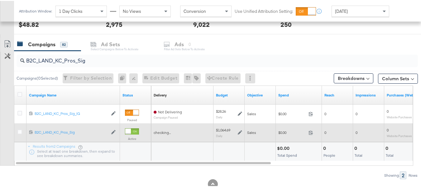
click at [281, 135] on div "$0.00 0" at bounding box center [299, 131] width 46 height 10
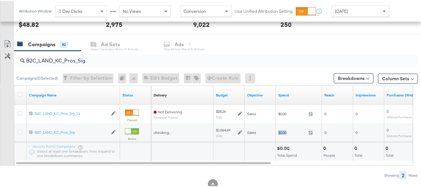
copy div "$0.00"
click at [80, 57] on input "B2C_LAND_KC_Pros_Sig" at bounding box center [204, 57] width 358 height 12
paste input "RT_Sig_24"
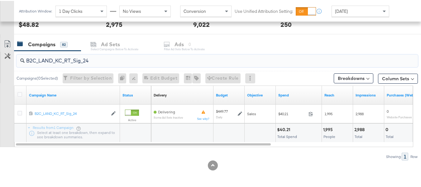
type input "B2C_LAND_KC_RT_Sig_24"
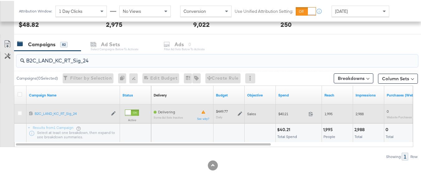
click at [242, 114] on icon at bounding box center [240, 112] width 4 height 4
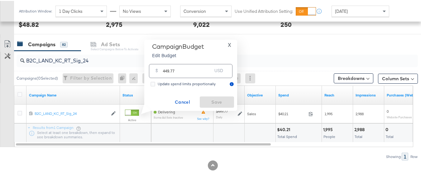
click at [209, 75] on div "$ 449.77 USD" at bounding box center [190, 70] width 83 height 14
click at [205, 70] on input "449.77" at bounding box center [187, 67] width 49 height 13
paste input "$340.00"
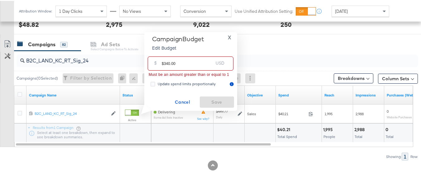
drag, startPoint x: 163, startPoint y: 62, endPoint x: 139, endPoint y: 58, distance: 25.2
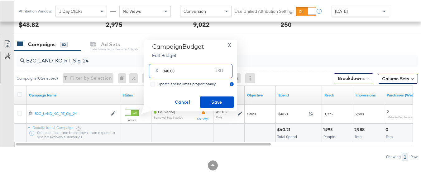
click at [195, 72] on input "340.00" at bounding box center [187, 67] width 49 height 13
type input "340.00"
click at [210, 100] on span "Save" at bounding box center [216, 101] width 29 height 8
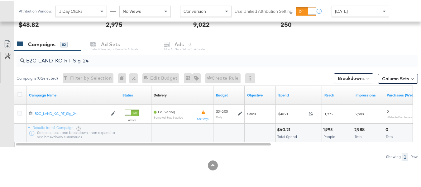
click at [103, 58] on input "B2C_LAND_KC_RT_Sig_24" at bounding box center [204, 57] width 358 height 12
paste input "B_Ecommerce_KC_Retargeting_LW&LOA_Traffic"
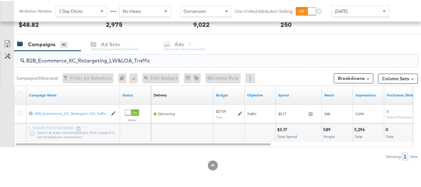
type input "B2B_Ecommerce_KC_Retargeting_LW&LOA_Traffic"
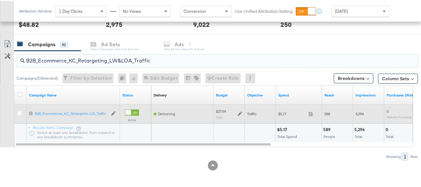
click at [238, 112] on icon at bounding box center [240, 112] width 4 height 4
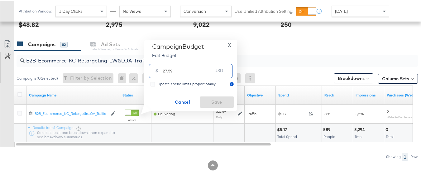
click at [207, 66] on input "27.59" at bounding box center [187, 67] width 49 height 13
paste input "$16.67"
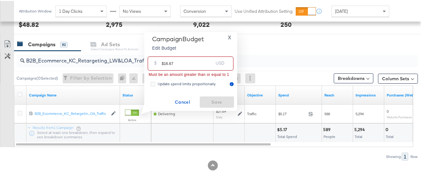
click at [163, 62] on input "$16.67" at bounding box center [187, 59] width 51 height 13
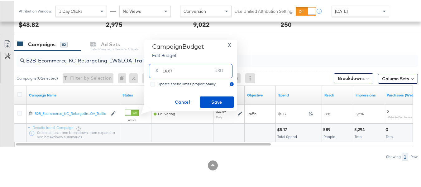
click at [191, 68] on input "16.67" at bounding box center [187, 67] width 49 height 13
type input "16.67"
click at [206, 94] on div "Campaign Budget Edit Budget X $ 16.67 USD Update spend limits proportionally Ca…" at bounding box center [190, 74] width 87 height 65
click at [213, 101] on span "Save" at bounding box center [216, 101] width 29 height 8
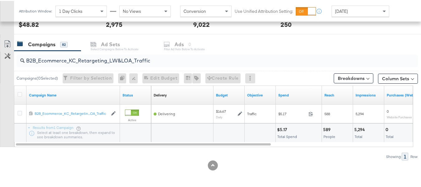
click at [93, 54] on input "B2B_Ecommerce_KC_Retargeting_LW&LOA_Traffic" at bounding box center [204, 57] width 358 height 12
paste input "KC_Retargeting_Prospects & Clients_Conversions"
type input "B2B_KC_Retargeting_Prospects & Clients_Conversions"
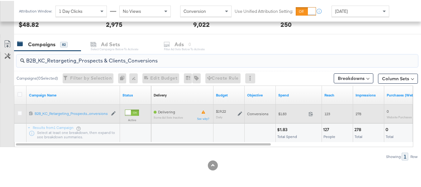
click at [238, 112] on icon at bounding box center [240, 112] width 4 height 4
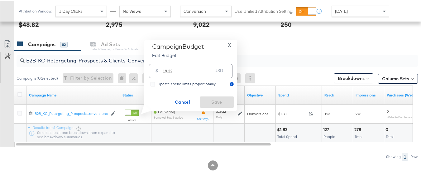
click at [199, 66] on input "19.22" at bounding box center [187, 67] width 49 height 13
paste input "$16.67"
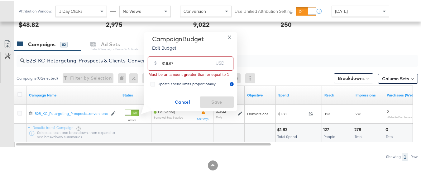
click at [163, 62] on input "$16.67" at bounding box center [187, 59] width 51 height 13
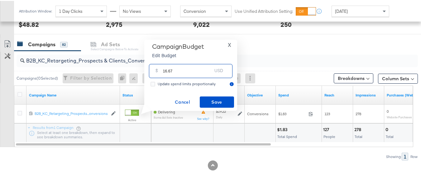
click at [196, 68] on input "16.67" at bounding box center [187, 67] width 49 height 13
type input "16.67"
click at [211, 97] on button "Save" at bounding box center [217, 100] width 34 height 11
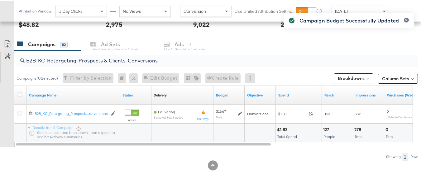
click at [77, 52] on input "B2B_KC_Retargeting_Prospects & Clients_Conversions" at bounding box center [204, 57] width 358 height 12
paste input "C_LAND_KC_Pros_Sig"
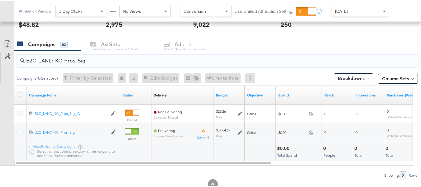
type input "B2C_LAND_KC_Pros_Sig"
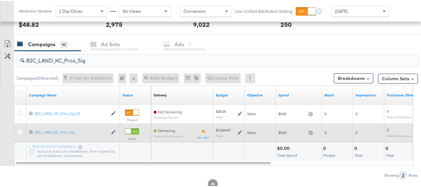
click at [241, 132] on icon at bounding box center [240, 131] width 4 height 4
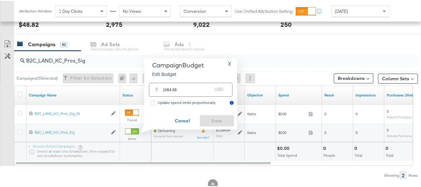
click at [186, 81] on input "1064.69" at bounding box center [187, 85] width 49 height 13
paste input "$460.00"
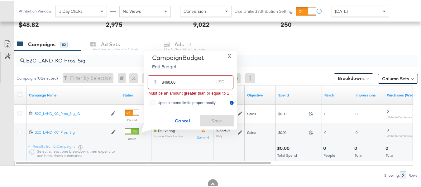
click at [163, 79] on input "$460.00" at bounding box center [187, 78] width 51 height 13
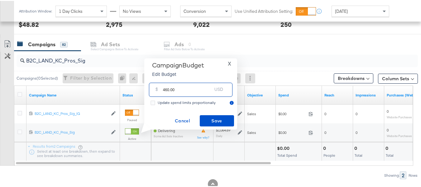
click at [197, 86] on input "460.00" at bounding box center [187, 85] width 49 height 13
type input "460.00"
click at [214, 121] on span "Save" at bounding box center [216, 120] width 29 height 8
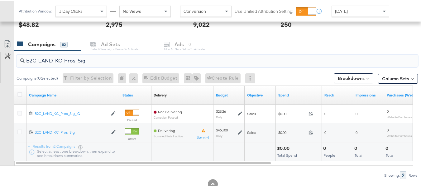
click at [77, 60] on input "B2C_LAND_KC_Pros_Sig" at bounding box center [204, 57] width 358 height 12
click at [118, 60] on input "B2C_LAND_KC_Pros_Sig" at bounding box center [204, 57] width 358 height 12
click at [89, 59] on input "B2C_LAND_KC_Pros_Sig" at bounding box center [204, 57] width 358 height 12
paste input "RT_Sig_24"
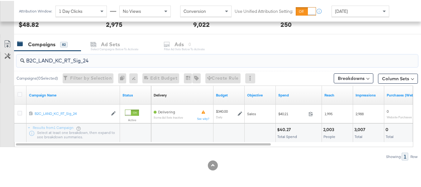
click at [66, 59] on input "B2C_LAND_KC_RT_Sig_24" at bounding box center [204, 57] width 358 height 12
paste input "B_Ecommerce_KC_Retargeting_LW&LOA_Traffic"
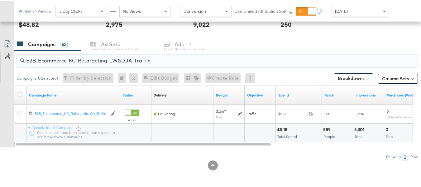
click at [72, 59] on input "B2B_Ecommerce_KC_Retargeting_LW&LOA_Traffic" at bounding box center [204, 57] width 358 height 12
paste input "KC_Retargeting_Prospects & Clients_Conversions"
click at [94, 59] on input "B2B_KC_Retargeting_Prospects & Clients_Conversions" at bounding box center [204, 57] width 358 height 12
paste input "C_LAND_KC_Pros_Sig"
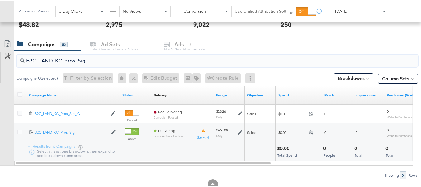
type input "B2C_LAND_KC_Pros_Sig"
click at [353, 8] on div "[DATE]" at bounding box center [360, 10] width 57 height 11
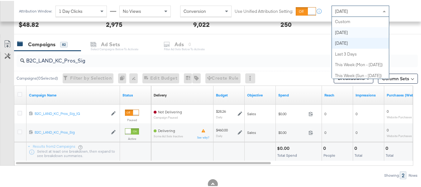
scroll to position [0, 0]
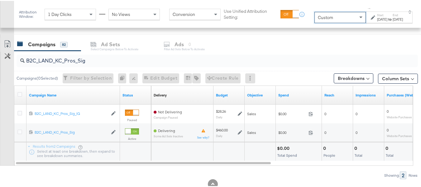
click at [377, 20] on div "Sep 1st 2025" at bounding box center [382, 18] width 10 height 5
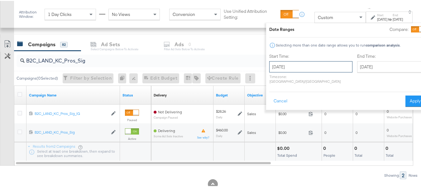
click at [292, 64] on input "September 1st 2025" at bounding box center [310, 65] width 83 height 11
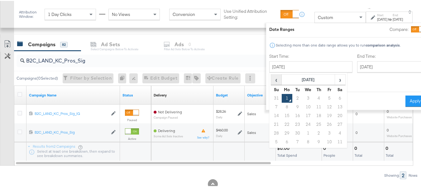
click at [271, 77] on span "‹" at bounding box center [276, 78] width 10 height 9
click at [324, 135] on td "29" at bounding box center [329, 132] width 11 height 9
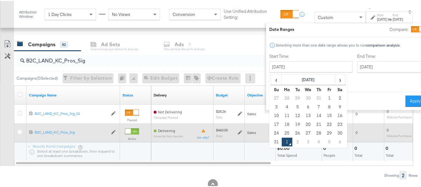
type input "August 29th 2025"
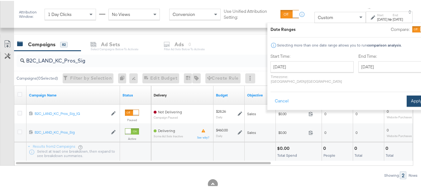
click at [406, 94] on button "Apply" at bounding box center [416, 99] width 20 height 11
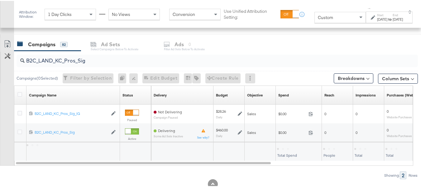
scroll to position [255, 0]
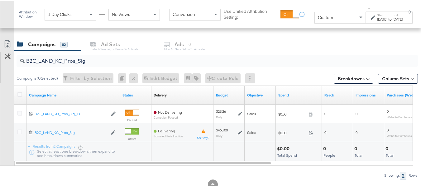
click at [377, 18] on div "Aug 29th 2025" at bounding box center [382, 18] width 10 height 5
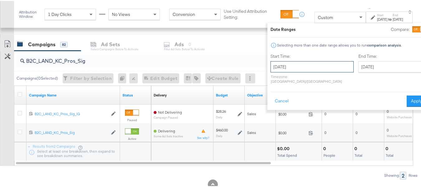
click at [307, 65] on input "August 29th 2025" at bounding box center [311, 65] width 83 height 11
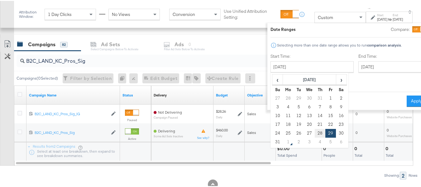
click at [315, 132] on td "28" at bounding box center [320, 132] width 11 height 9
type input "[DATE]"
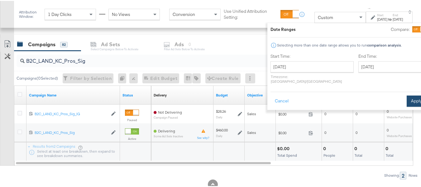
click at [406, 95] on button "Apply" at bounding box center [416, 99] width 20 height 11
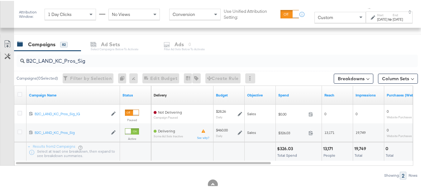
click at [379, 19] on div "[DATE]" at bounding box center [382, 18] width 10 height 5
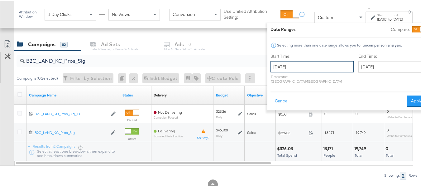
click at [303, 61] on input "[DATE]" at bounding box center [311, 65] width 83 height 11
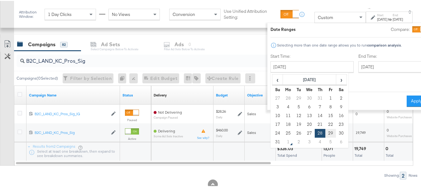
click at [325, 129] on td "29" at bounding box center [330, 132] width 11 height 9
type input "August 29th 2025"
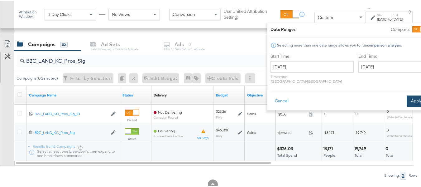
click at [407, 93] on div "Date Ranges Compare: Selecting more than one date range allows you to run compa…" at bounding box center [348, 65] width 162 height 87
click at [406, 94] on button "Apply" at bounding box center [416, 99] width 20 height 11
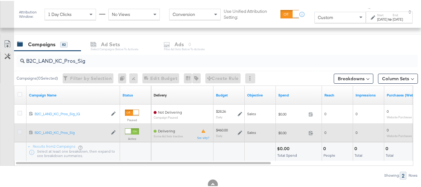
click at [19, 130] on icon at bounding box center [19, 130] width 5 height 5
click at [0, 0] on input "checkbox" at bounding box center [0, 0] width 0 height 0
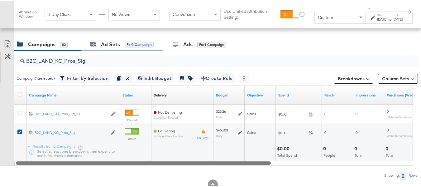
drag, startPoint x: 269, startPoint y: 160, endPoint x: 115, endPoint y: 39, distance: 196.3
click at [115, 39] on div "KPIs Performance & KPIs Customize KPIs ✔ Clicks (Link) ✔ Reach ✔ Impressions ✔ …" at bounding box center [212, 39] width 425 height 331
click at [115, 39] on div "Ad Sets for 1 Campaign" at bounding box center [122, 43] width 82 height 13
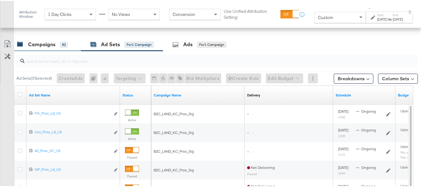
click at [45, 48] on div "Campaigns 82" at bounding box center [47, 43] width 67 height 13
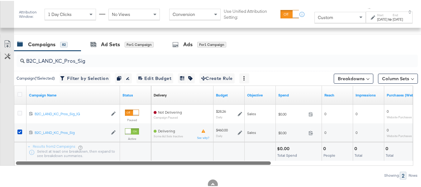
drag, startPoint x: 251, startPoint y: 161, endPoint x: 0, endPoint y: 187, distance: 252.4
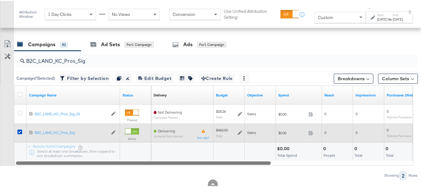
click at [17, 130] on div at bounding box center [21, 131] width 12 height 11
click at [21, 130] on icon at bounding box center [19, 130] width 5 height 5
click at [0, 0] on input "checkbox" at bounding box center [0, 0] width 0 height 0
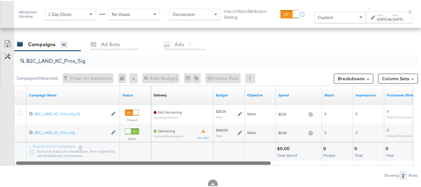
click at [86, 57] on input "B2C_LAND_KC_Pros_Sig" at bounding box center [204, 57] width 358 height 12
click at [7, 83] on div "Customize KPIs Export as CSV" at bounding box center [7, 101] width 14 height 128
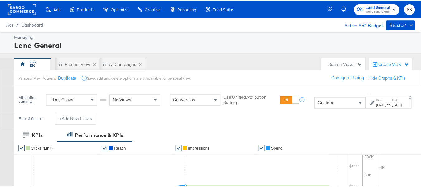
scroll to position [0, 0]
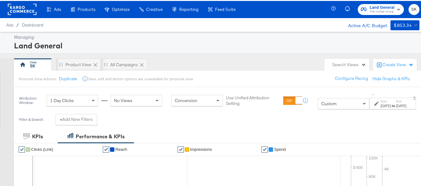
click at [24, 0] on div at bounding box center [22, 8] width 29 height 17
click at [24, 7] on rect at bounding box center [22, 8] width 29 height 11
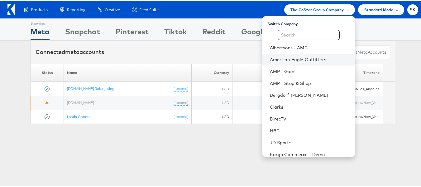
click at [289, 62] on li "American Eagle Outfitters" at bounding box center [308, 59] width 92 height 12
click at [297, 57] on link "American Eagle Outfitters" at bounding box center [310, 58] width 80 height 6
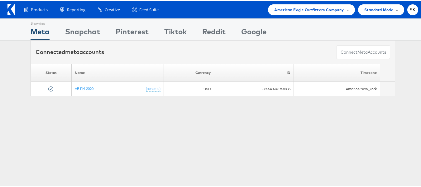
click at [285, 12] on div "American Eagle Outfitters Company" at bounding box center [311, 8] width 87 height 11
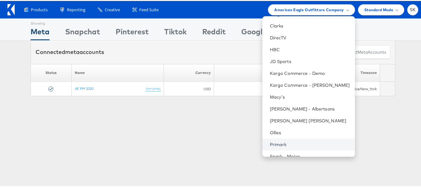
scroll to position [39, 0]
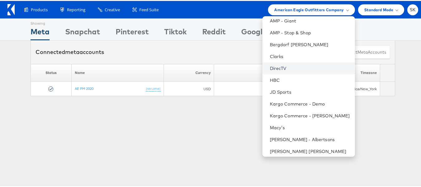
click at [273, 67] on link "DirecTV" at bounding box center [310, 67] width 80 height 6
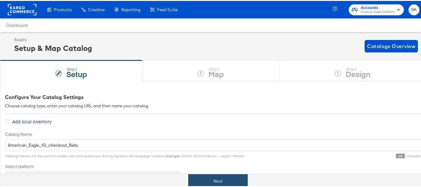
click at [216, 174] on button "Next" at bounding box center [217, 180] width 59 height 14
click at [234, 181] on button "Next" at bounding box center [217, 180] width 59 height 14
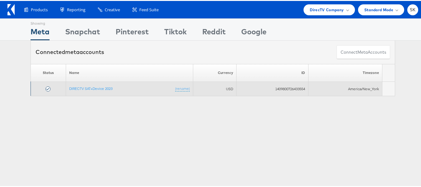
click at [97, 85] on td "DIRECTV SAT+Device 2023 (rename)" at bounding box center [129, 88] width 127 height 14
click at [97, 86] on link "DIRECTV SAT+Device 2023" at bounding box center [90, 87] width 43 height 5
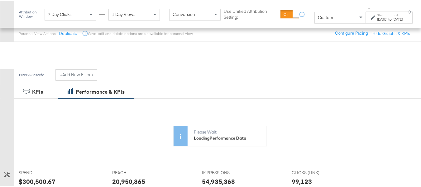
scroll to position [93, 0]
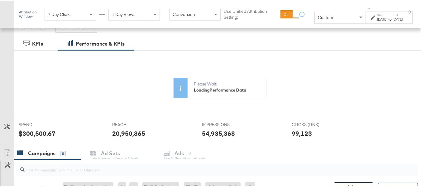
click at [377, 19] on div "[DATE]" at bounding box center [382, 18] width 10 height 5
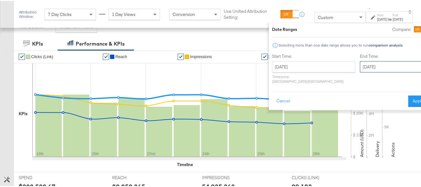
click at [370, 68] on input "[DATE]" at bounding box center [392, 65] width 65 height 11
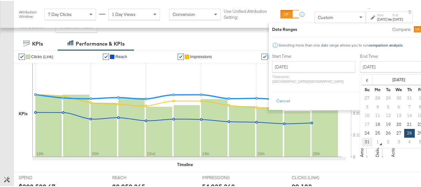
click at [362, 139] on td "31" at bounding box center [367, 140] width 11 height 9
type input "[DATE]"
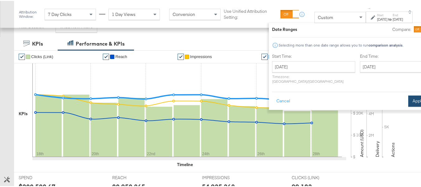
click at [410, 95] on button "Apply" at bounding box center [418, 99] width 20 height 11
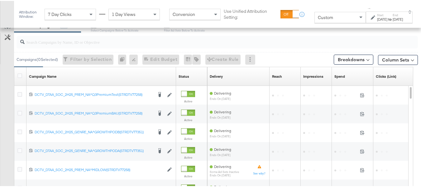
scroll to position [274, 0]
click at [46, 41] on input "search" at bounding box center [204, 39] width 358 height 12
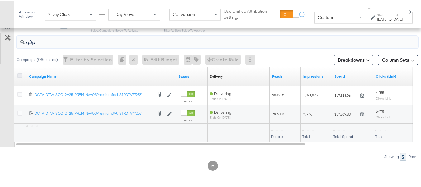
type input "q3p"
click at [18, 74] on icon at bounding box center [19, 74] width 5 height 5
click at [0, 0] on input "checkbox" at bounding box center [0, 0] width 0 height 0
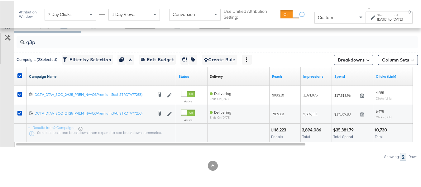
click at [55, 74] on link "Campaign Name" at bounding box center [101, 75] width 144 height 5
click at [61, 75] on link "Campaign Name ↓" at bounding box center [101, 75] width 144 height 5
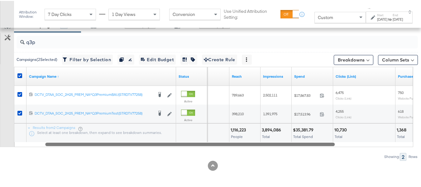
drag, startPoint x: 177, startPoint y: 144, endPoint x: 206, endPoint y: 144, distance: 29.3
click at [206, 144] on div at bounding box center [189, 142] width 289 height 5
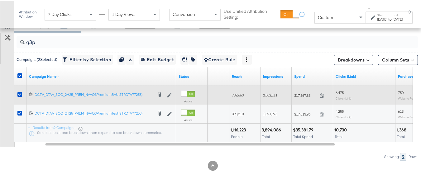
click at [307, 97] on div "$17,867.83 17867.83" at bounding box center [311, 94] width 41 height 10
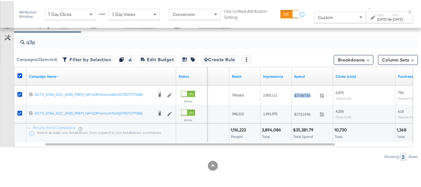
copy div "$17,867.83"
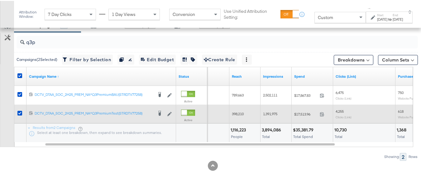
click at [296, 112] on span "$17,513.96" at bounding box center [305, 113] width 23 height 5
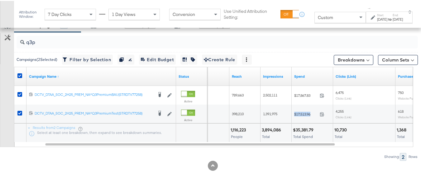
copy div "$17,513.96"
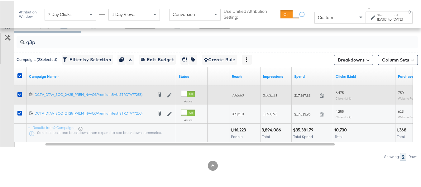
click at [233, 93] on span "789,663" at bounding box center [238, 94] width 12 height 5
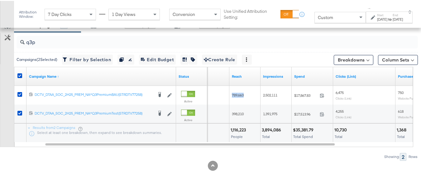
copy span "789,663"
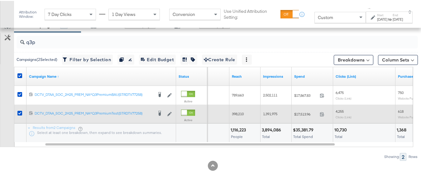
click at [235, 114] on span "398,210" at bounding box center [238, 112] width 12 height 5
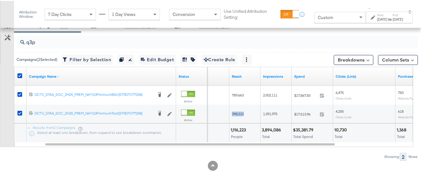
copy span "398,210"
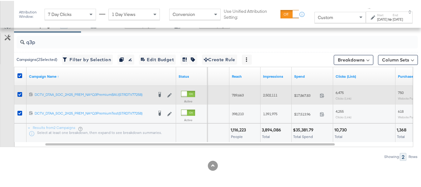
click at [265, 93] on span "2,502,111" at bounding box center [270, 94] width 14 height 5
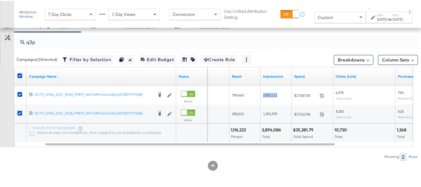
copy span "2,502,111"
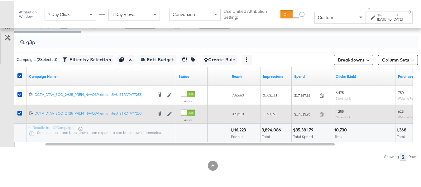
click at [272, 116] on div "1,391,975" at bounding box center [275, 113] width 31 height 10
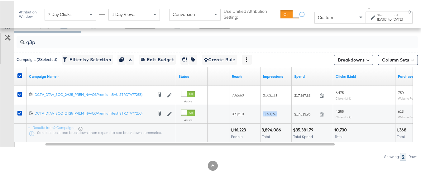
copy span "1,391,975"
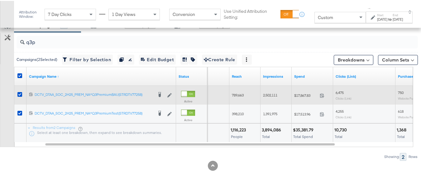
click at [349, 91] on div "6,475 Clicks (Link)" at bounding box center [363, 94] width 57 height 10
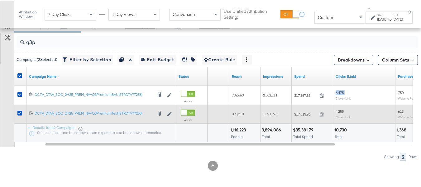
copy span "6,475"
click at [335, 109] on span "4,255" at bounding box center [339, 110] width 8 height 5
copy span "4,255"
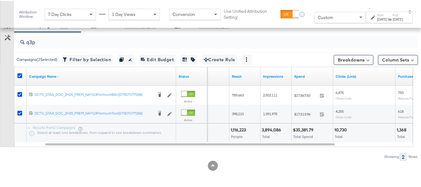
click at [322, 136] on div "Total Spend" at bounding box center [312, 135] width 39 height 4
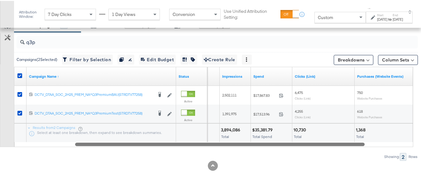
drag, startPoint x: 322, startPoint y: 141, endPoint x: 373, endPoint y: 133, distance: 51.1
click at [364, 144] on div at bounding box center [219, 142] width 289 height 5
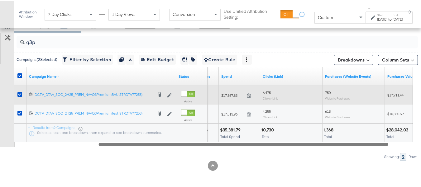
click at [330, 89] on span "750" at bounding box center [328, 91] width 6 height 5
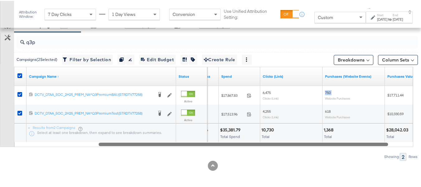
copy span "750"
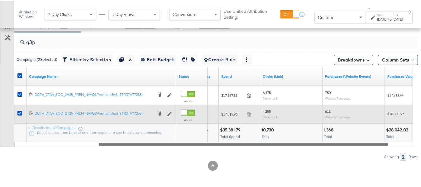
click at [329, 113] on div "618 Website Purchases" at bounding box center [353, 113] width 57 height 10
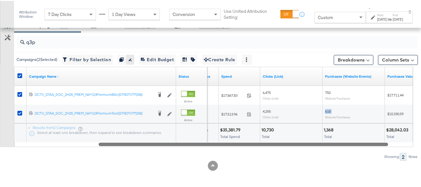
copy span "618"
click at [344, 146] on div "q3p Campaigns ( 2 Selected) Filter by Selection Filter 2 campaigns Duplicate 2 …" at bounding box center [209, 95] width 418 height 128
click at [318, 19] on span "Custom" at bounding box center [325, 17] width 15 height 6
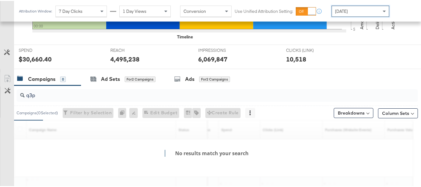
scroll to position [267, 0]
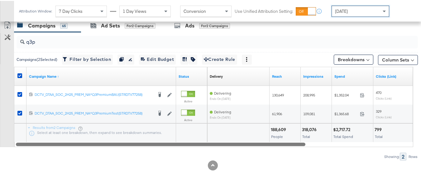
drag, startPoint x: 286, startPoint y: 144, endPoint x: 181, endPoint y: 135, distance: 105.3
click at [181, 135] on div "Campaign Name ↑ Status Delivery Sorting Unavailable Reach Impressions Spend Cli…" at bounding box center [213, 106] width 399 height 80
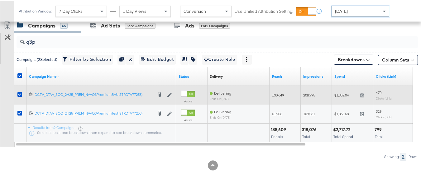
click at [337, 91] on div "$1,352.04 1352.04" at bounding box center [352, 94] width 41 height 10
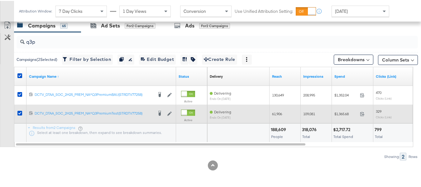
click at [339, 116] on div "$1,365.68 1365.68" at bounding box center [352, 113] width 41 height 10
